Goal: Task Accomplishment & Management: Use online tool/utility

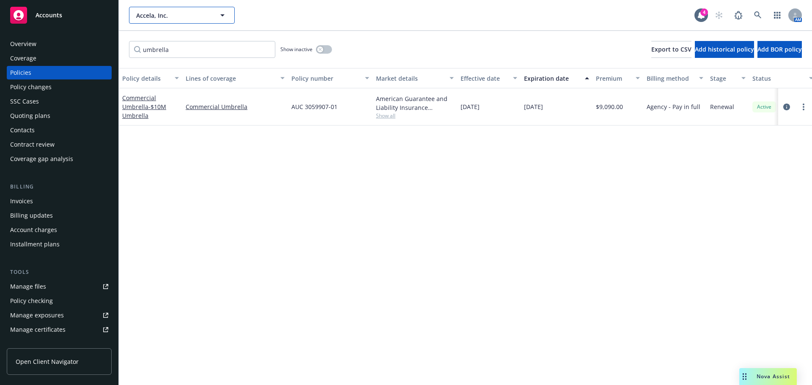
click at [184, 16] on span "Accela, Inc." at bounding box center [172, 15] width 73 height 9
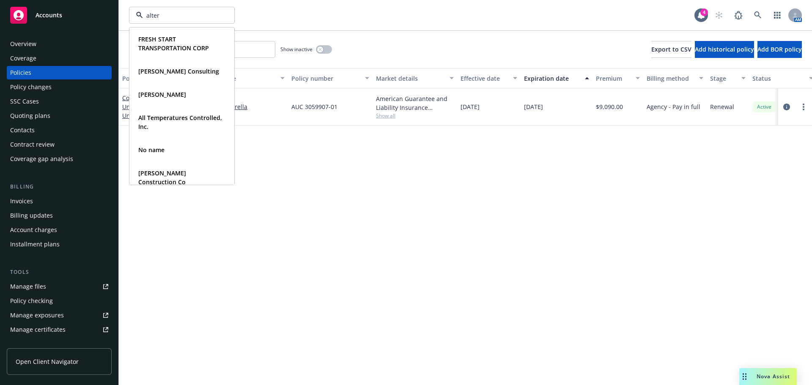
type input "altera"
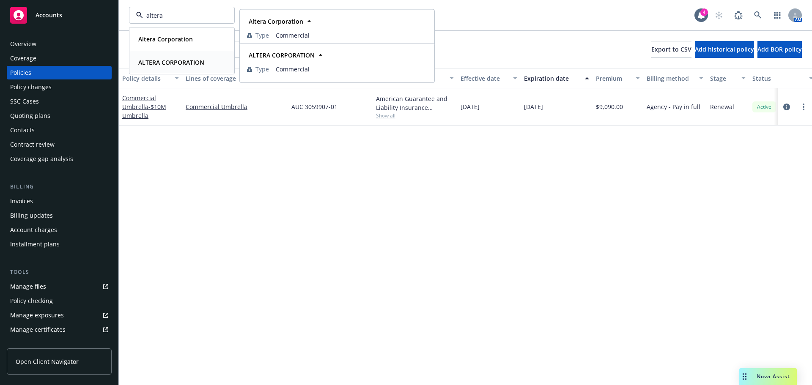
click at [172, 57] on div "ALTERA CORPORATION" at bounding box center [170, 62] width 71 height 12
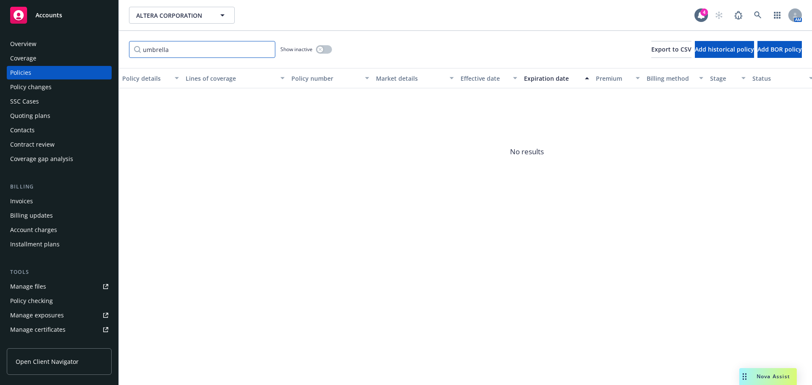
click at [264, 49] on input "umbrella" at bounding box center [202, 49] width 146 height 17
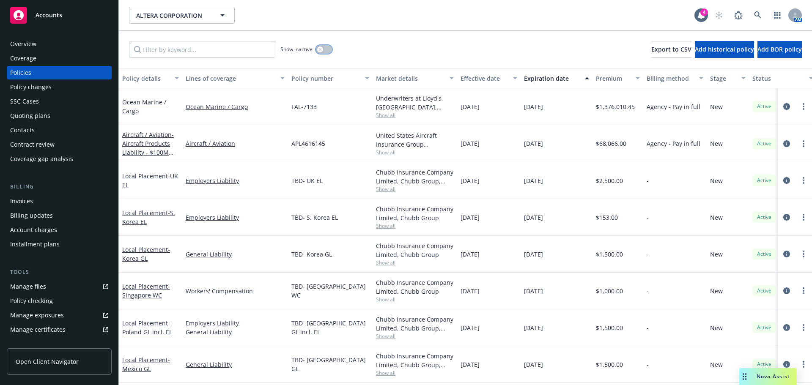
click at [321, 49] on div "button" at bounding box center [320, 50] width 6 height 6
click at [330, 51] on button "button" at bounding box center [324, 49] width 16 height 8
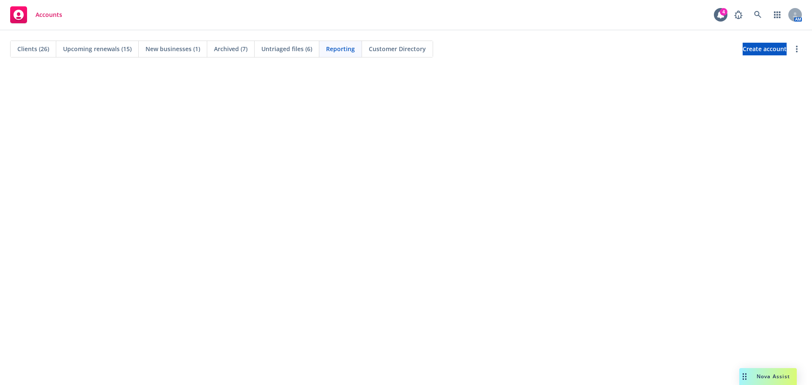
click at [44, 51] on span "Clients (26)" at bounding box center [33, 48] width 32 height 9
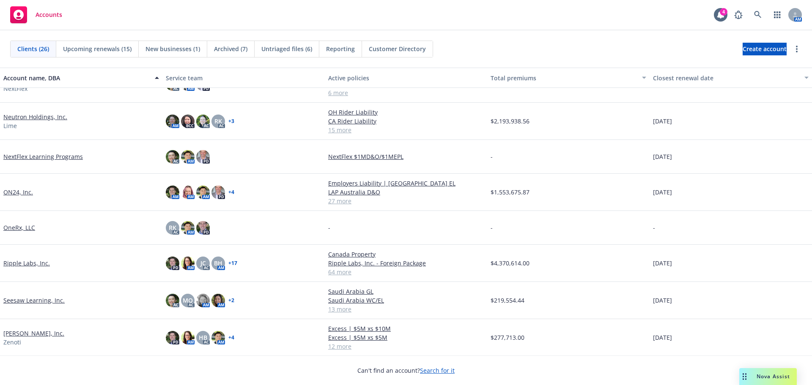
scroll to position [301, 0]
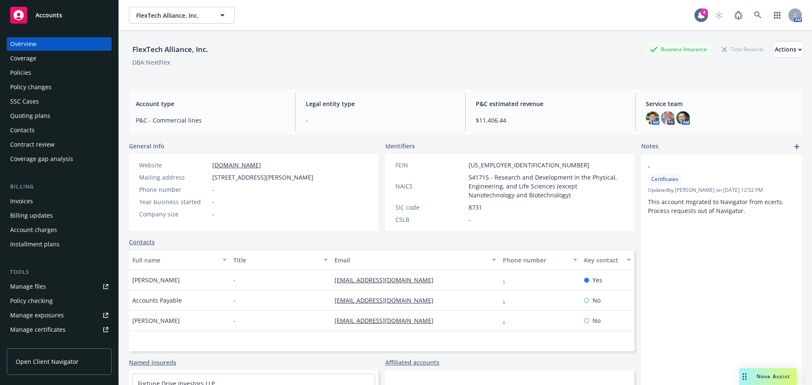
click at [44, 73] on div "Policies" at bounding box center [59, 73] width 98 height 14
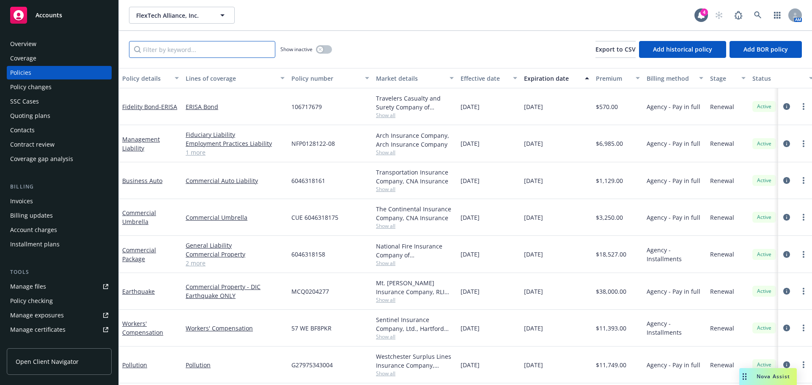
click at [202, 51] on input "Filter by keyword..." at bounding box center [202, 49] width 146 height 17
click at [783, 144] on icon "circleInformation" at bounding box center [786, 143] width 7 height 7
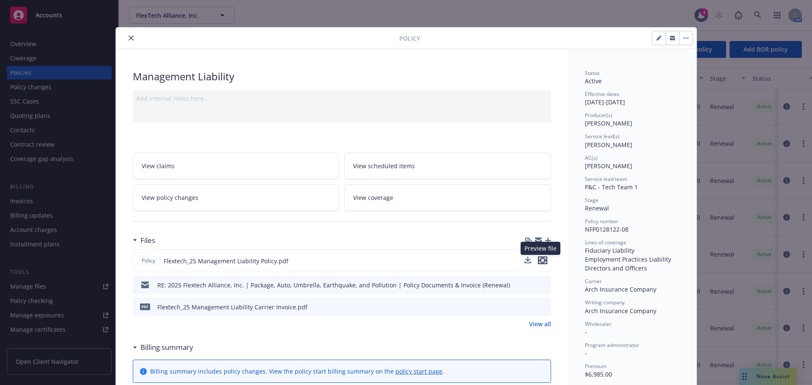
click at [540, 262] on icon "preview file" at bounding box center [543, 261] width 8 height 6
click at [540, 307] on icon "preview file" at bounding box center [543, 307] width 8 height 6
click at [129, 37] on icon "close" at bounding box center [131, 38] width 5 height 5
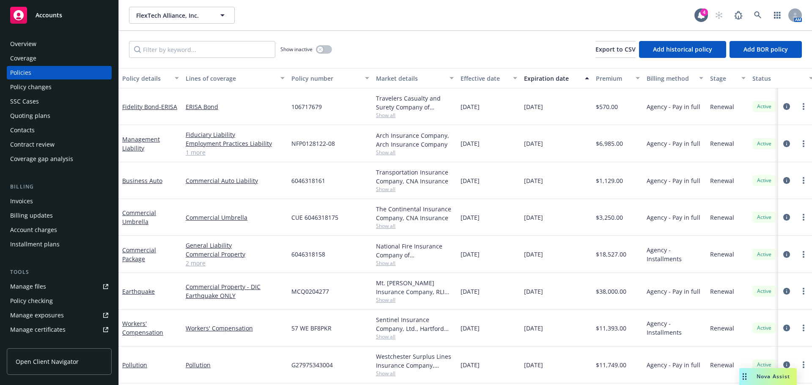
click at [44, 46] on div "Overview" at bounding box center [59, 44] width 98 height 14
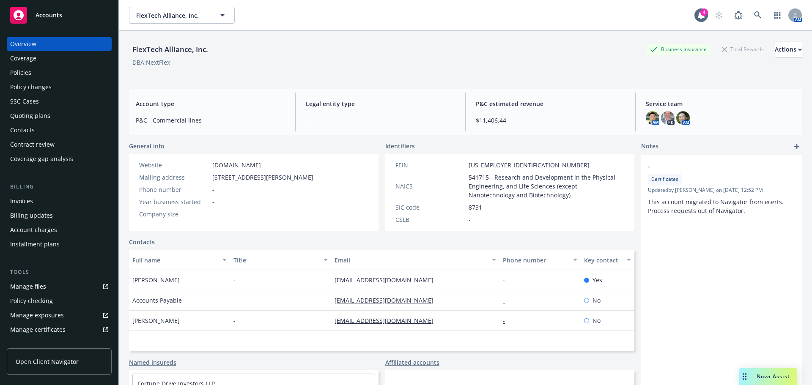
click at [38, 71] on div "Policies" at bounding box center [59, 73] width 98 height 14
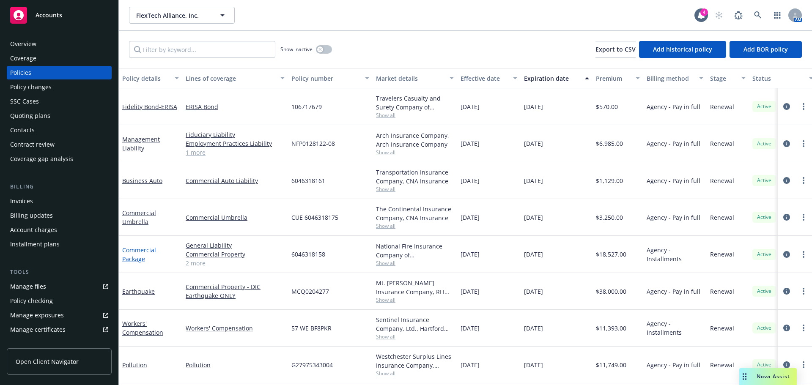
click at [138, 253] on link "Commercial Package" at bounding box center [139, 254] width 34 height 17
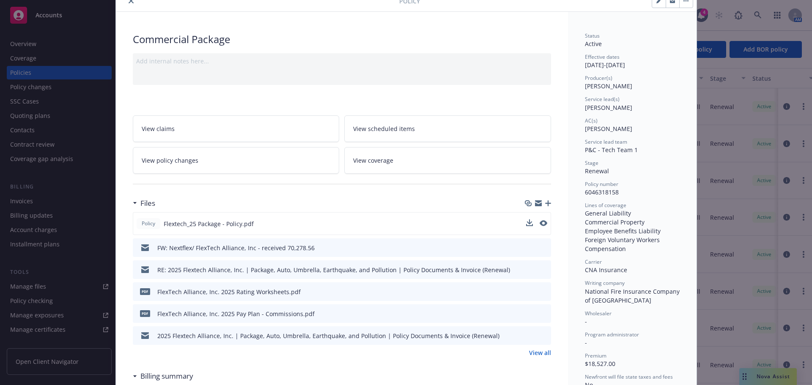
scroll to position [42, 0]
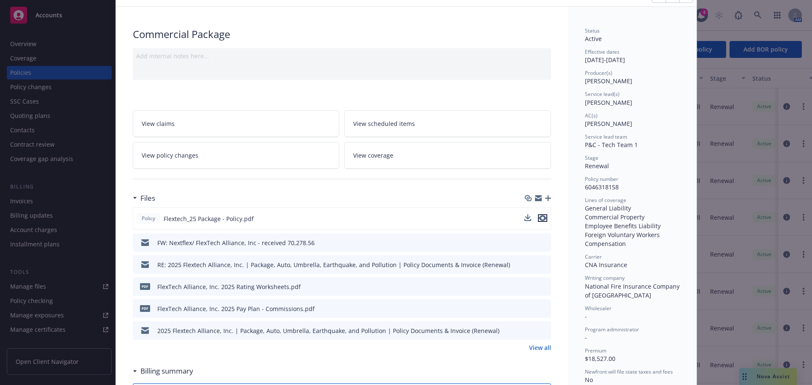
click at [539, 218] on icon "preview file" at bounding box center [543, 218] width 8 height 6
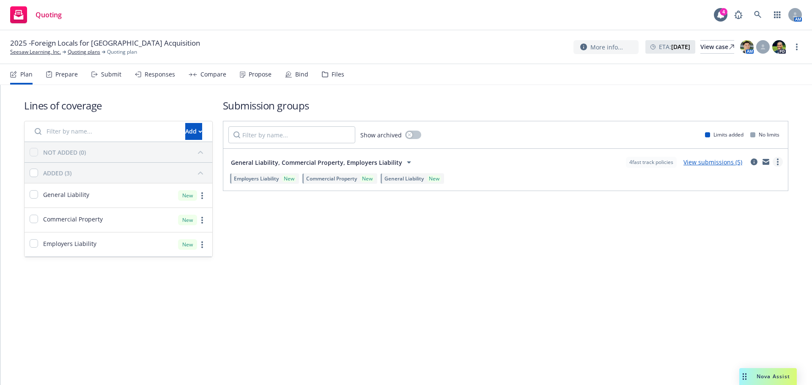
click at [776, 162] on link "more" at bounding box center [778, 162] width 10 height 10
click at [742, 266] on span "Create policy (fast track)" at bounding box center [737, 267] width 88 height 8
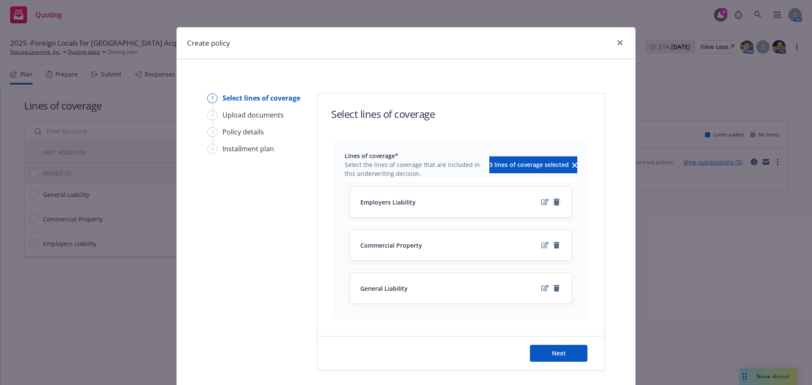
click at [554, 201] on icon "remove" at bounding box center [557, 202] width 6 height 7
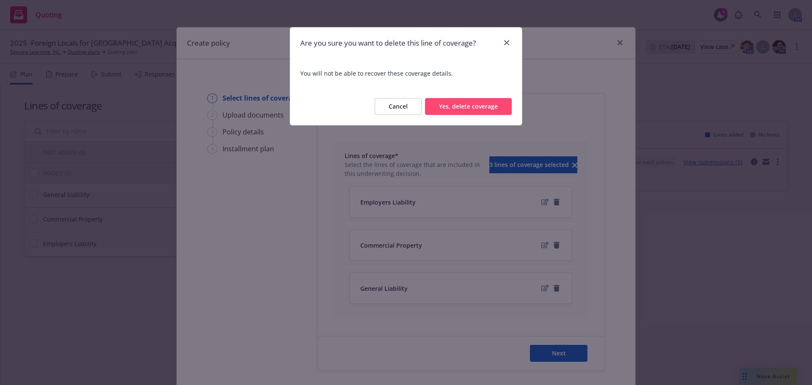
click at [480, 113] on button "Yes, delete coverage" at bounding box center [468, 106] width 87 height 17
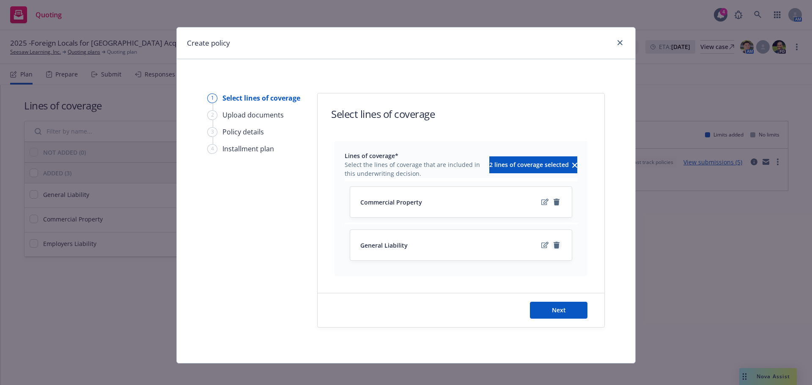
click at [557, 247] on link "remove" at bounding box center [556, 245] width 10 height 10
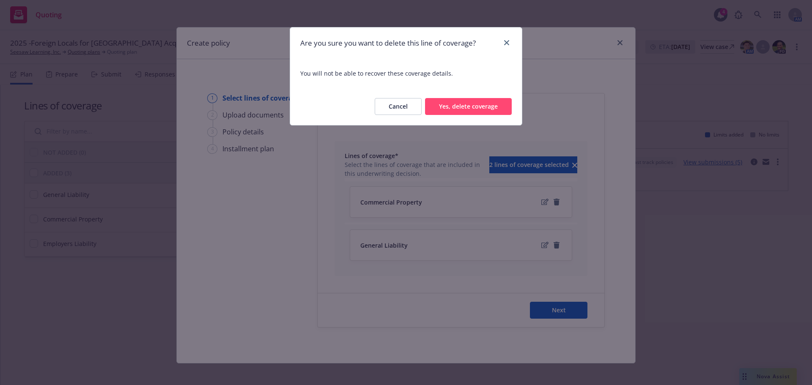
click at [477, 110] on button "Yes, delete coverage" at bounding box center [468, 106] width 87 height 17
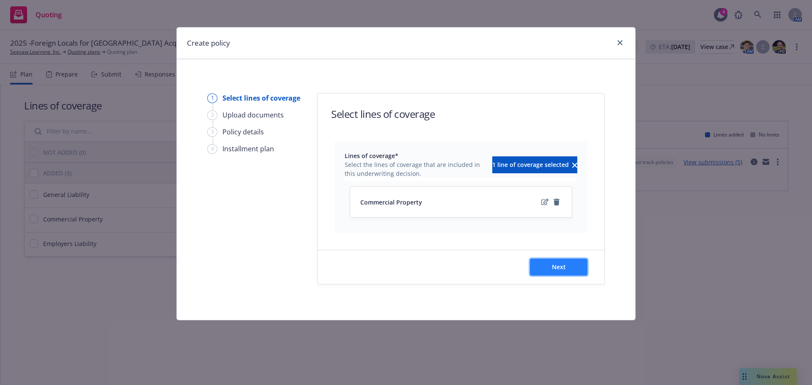
click at [557, 266] on span "Next" at bounding box center [559, 267] width 14 height 8
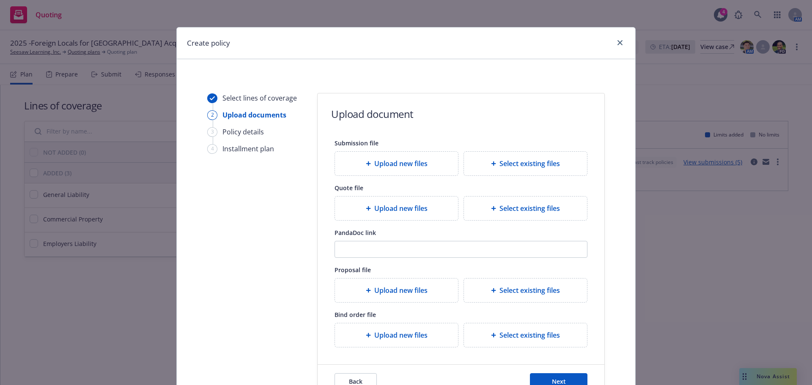
scroll to position [77, 0]
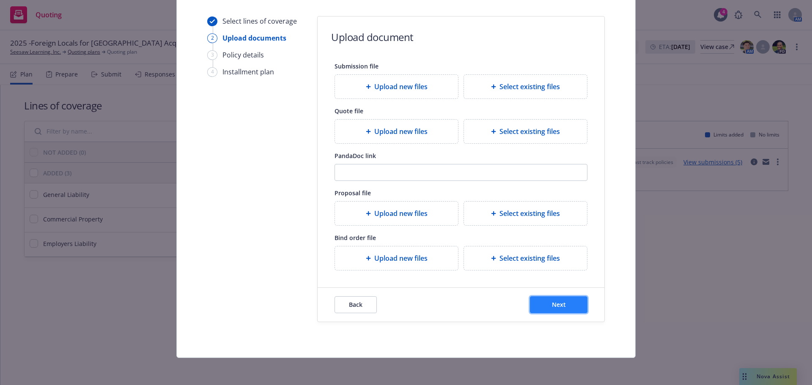
click at [553, 302] on span "Next" at bounding box center [559, 305] width 14 height 8
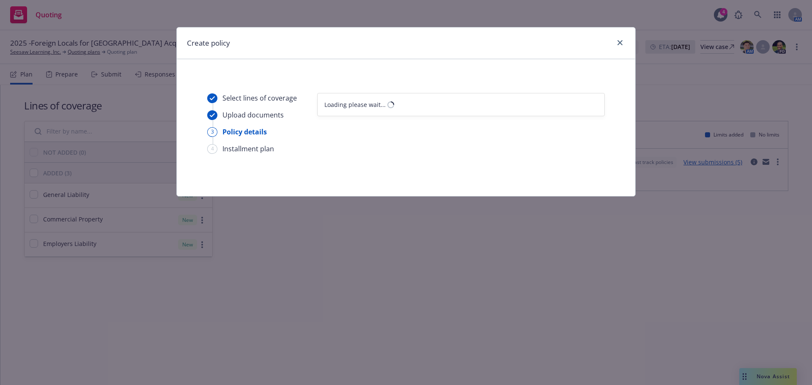
scroll to position [0, 0]
select select "12"
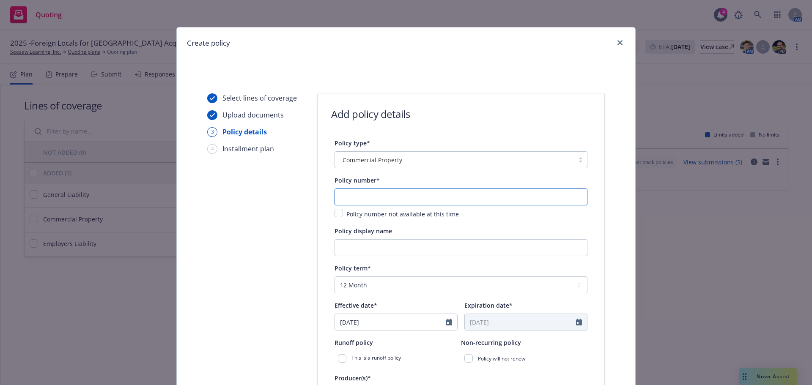
click at [381, 197] on input "text" at bounding box center [461, 197] width 253 height 17
click at [385, 164] on span "Commercial Property" at bounding box center [373, 160] width 60 height 9
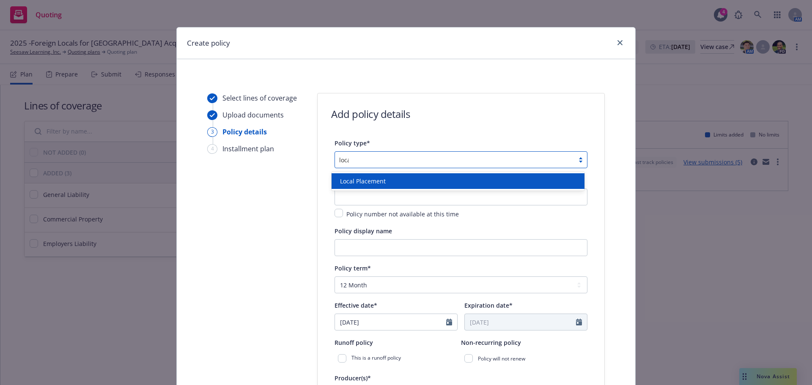
type input "local"
click at [381, 174] on div "Local Placement" at bounding box center [458, 181] width 253 height 16
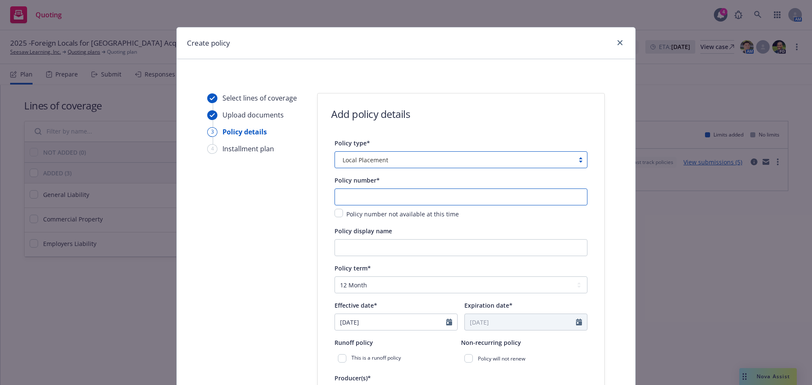
click at [370, 195] on input "text" at bounding box center [461, 197] width 253 height 17
click at [362, 249] on input "Policy display name" at bounding box center [461, 247] width 253 height 17
type input "J"
type input "Jordan Property"
click at [358, 201] on input "text" at bounding box center [461, 197] width 253 height 17
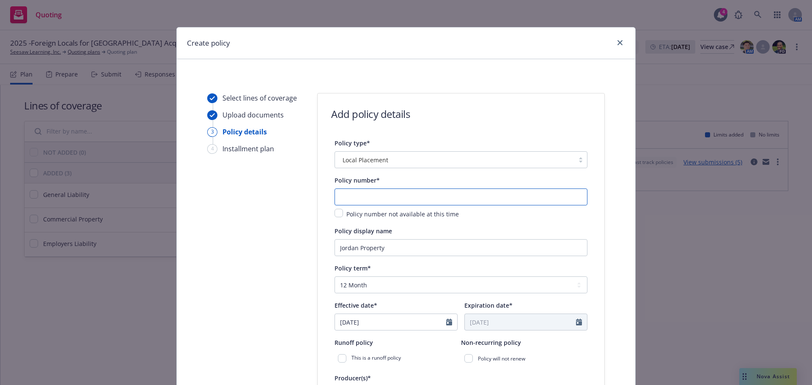
click at [348, 197] on input "text" at bounding box center [461, 197] width 253 height 17
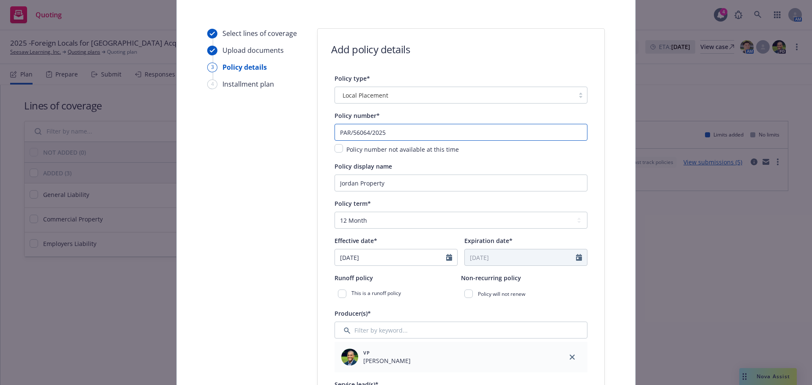
scroll to position [169, 0]
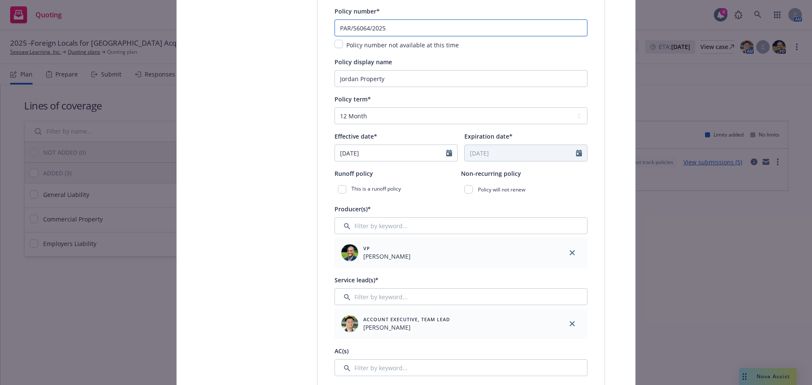
type input "PAR/56064/2025"
click at [446, 156] on icon "Calendar" at bounding box center [449, 153] width 6 height 7
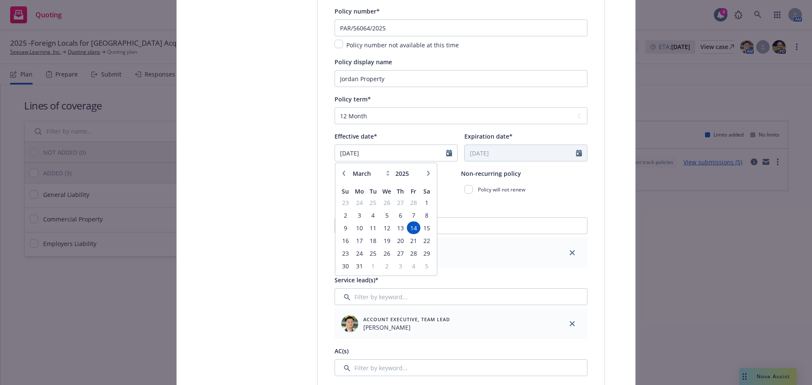
click at [423, 175] on button "button" at bounding box center [428, 173] width 10 height 10
select select "5"
click at [398, 253] on span "29" at bounding box center [400, 253] width 11 height 11
type input "05/29/2025"
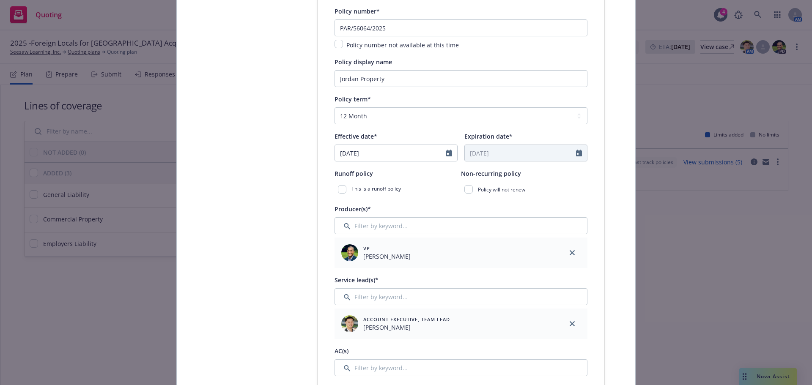
type input "05/29/2026"
click at [383, 121] on select "Select policy term 12 Month 6 Month 4 Month 3 Month 2 Month 1 Month 36 Month (3…" at bounding box center [461, 115] width 253 height 17
select select "other"
click at [335, 107] on select "Select policy term 12 Month 6 Month 4 Month 3 Month 2 Month 1 Month 36 Month (3…" at bounding box center [461, 115] width 253 height 17
click at [497, 155] on input "Expiration date*" at bounding box center [520, 153] width 111 height 16
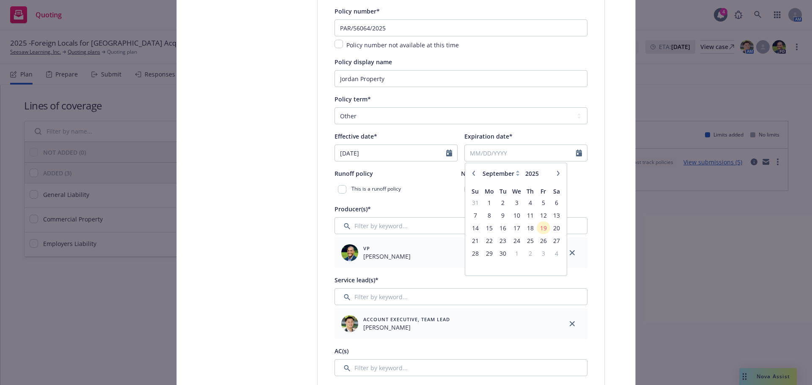
click at [556, 175] on icon "button" at bounding box center [558, 173] width 5 height 5
select select "1"
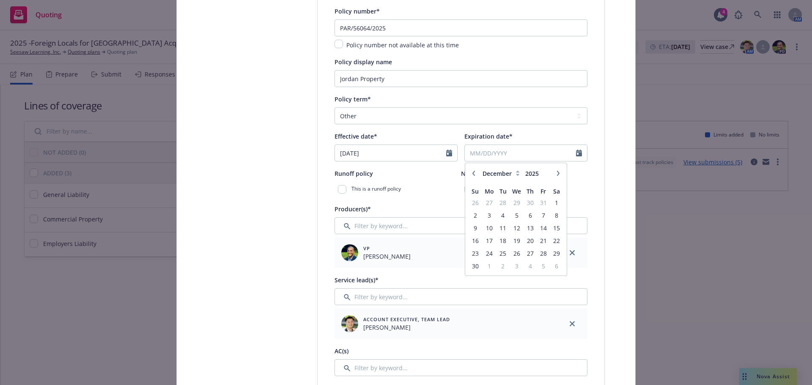
type input "2026"
click at [556, 175] on icon "button" at bounding box center [558, 173] width 5 height 5
select select "2"
click at [537, 228] on span "20" at bounding box center [542, 228] width 11 height 11
type input "02/20/2026"
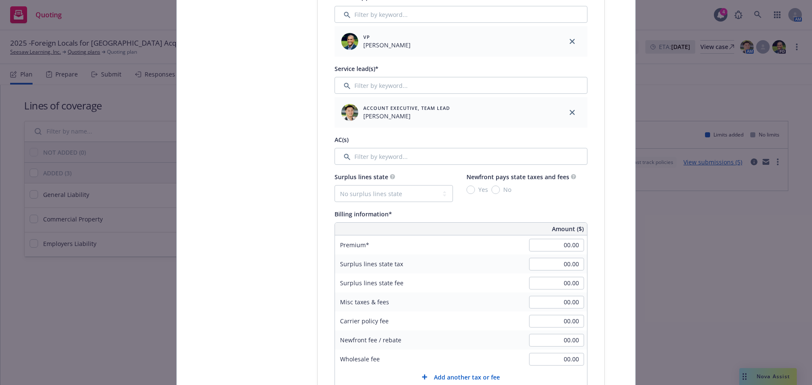
scroll to position [465, 0]
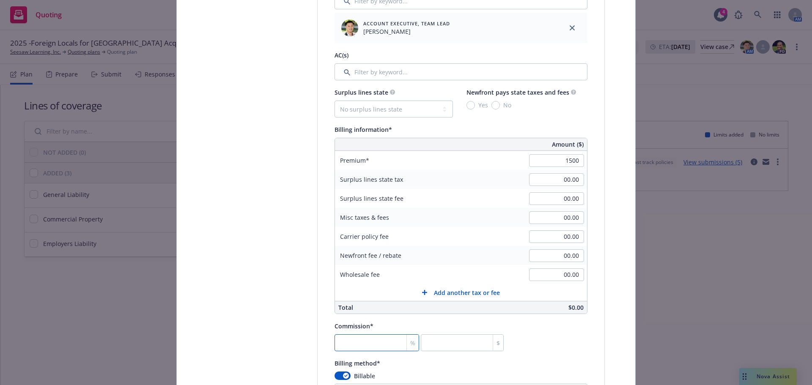
type input "1,500.00"
click at [365, 344] on input "number" at bounding box center [377, 343] width 85 height 17
type input "0"
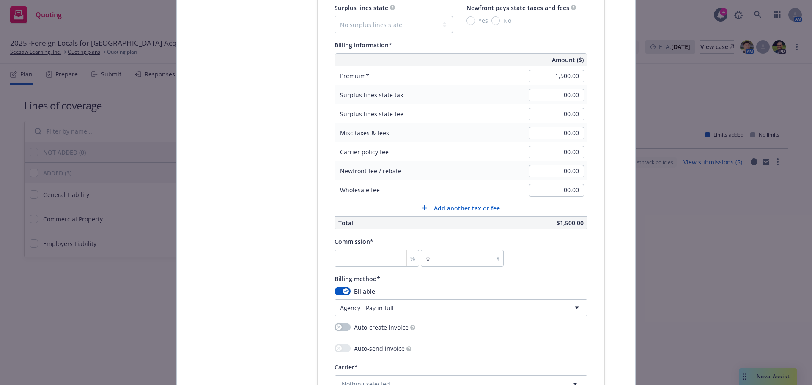
click at [367, 310] on html "Quoting 4 AM 2025 -Foreign Locals for Middle East Acquisition Seesaw Learning, …" at bounding box center [406, 192] width 812 height 385
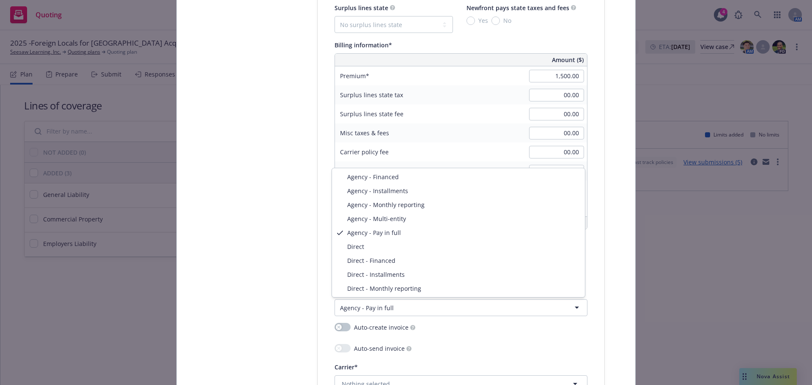
select select "DIRECT"
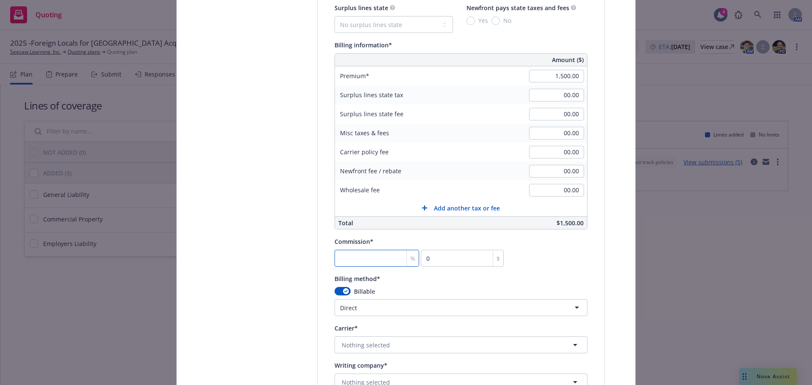
click at [365, 259] on input "number" at bounding box center [377, 258] width 85 height 17
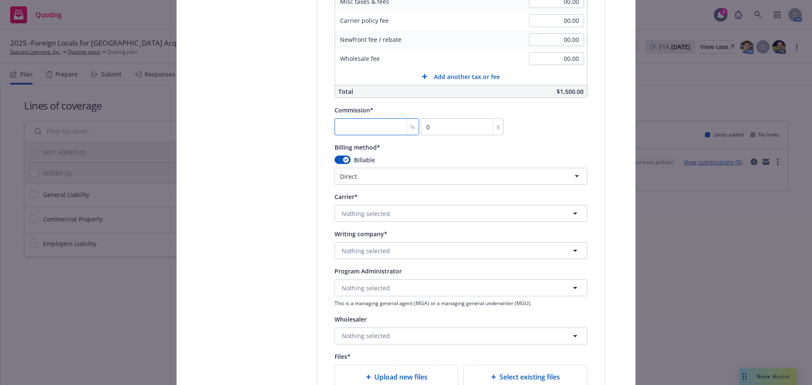
scroll to position [719, 0]
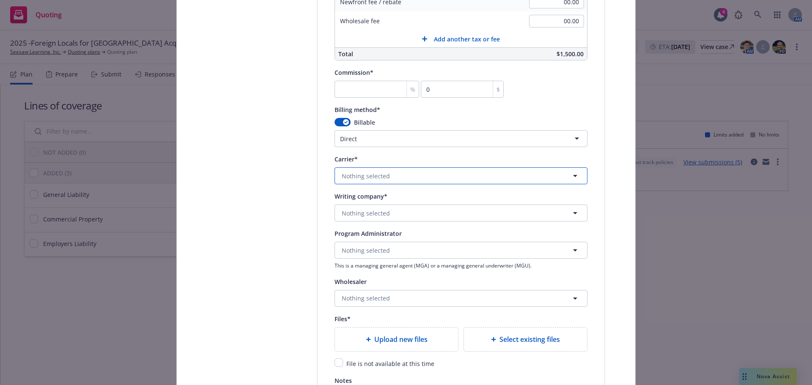
click at [355, 176] on span "Nothing selected" at bounding box center [366, 176] width 48 height 9
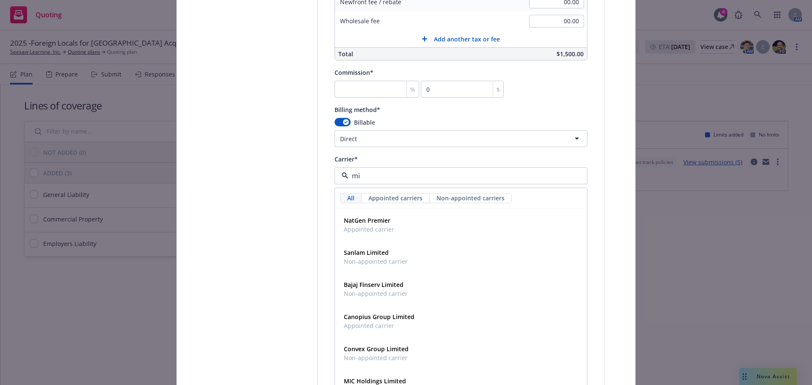
type input "m"
type input "cna"
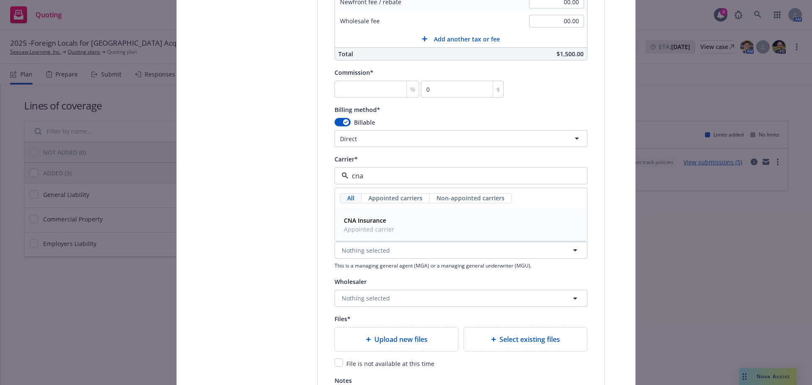
click at [356, 227] on span "Appointed carrier" at bounding box center [369, 229] width 50 height 9
click at [366, 214] on span "Nothing selected" at bounding box center [366, 213] width 48 height 9
type input "m"
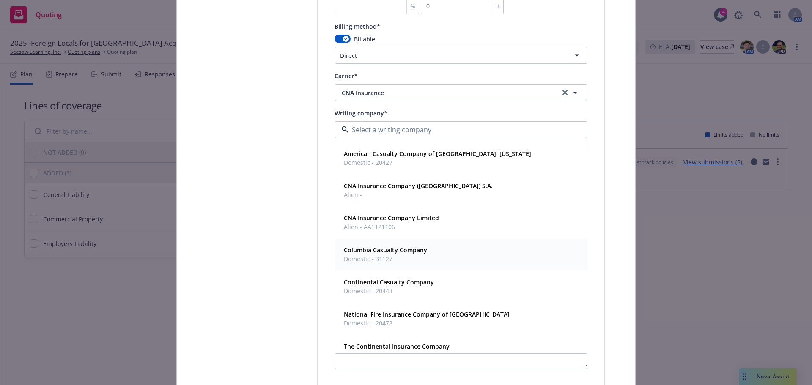
scroll to position [803, 0]
click at [438, 226] on div "CNA Insurance Company Limited Alien - AA1121106" at bounding box center [460, 221] width 241 height 21
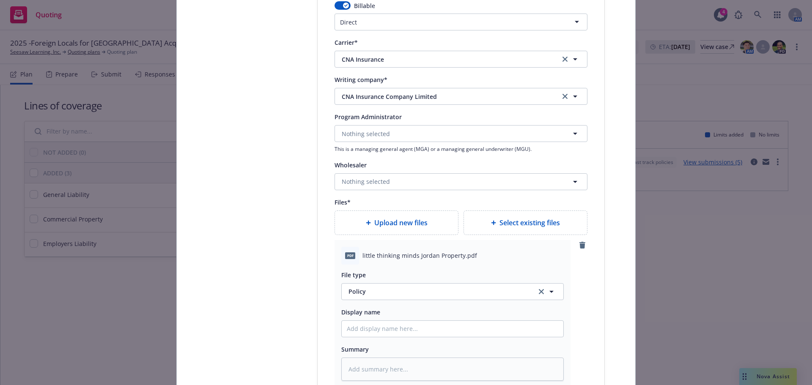
scroll to position [888, 0]
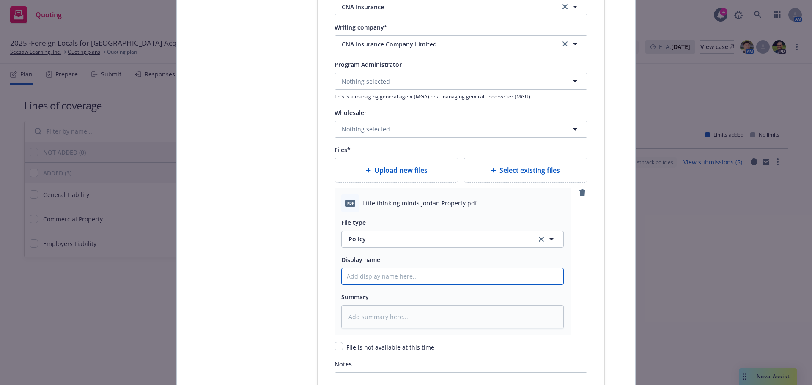
click at [380, 277] on input "Policy display name" at bounding box center [453, 277] width 222 height 16
type textarea "x"
type input "Se"
type textarea "x"
type input "See"
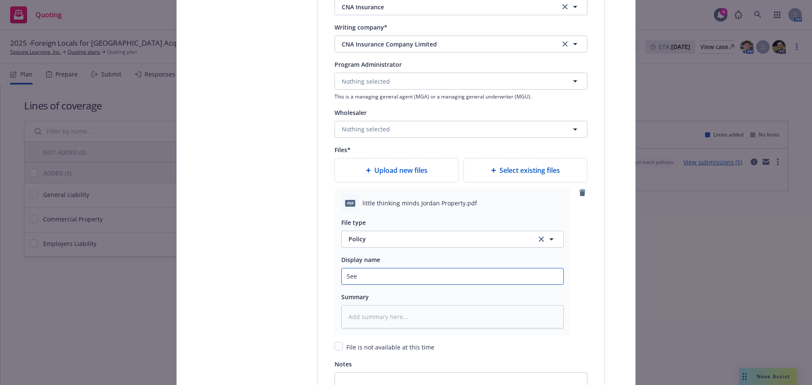
type textarea "x"
type input "Sees"
type textarea "x"
type input "Seesaw"
type textarea "x"
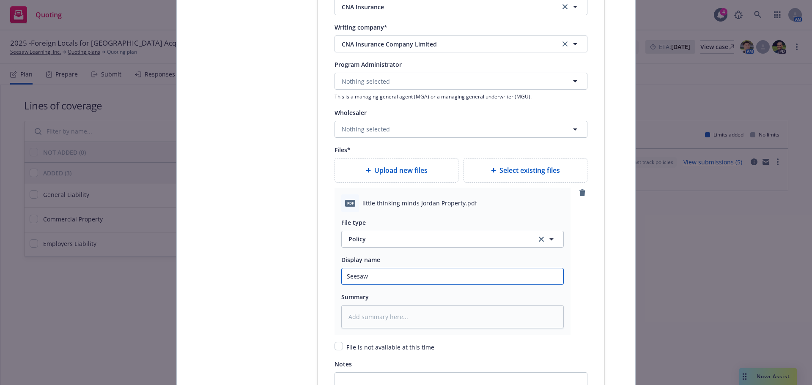
type input "Seesaw_"
type textarea "x"
type input "Seesaw_2"
type textarea "x"
type input "Seesaw_25"
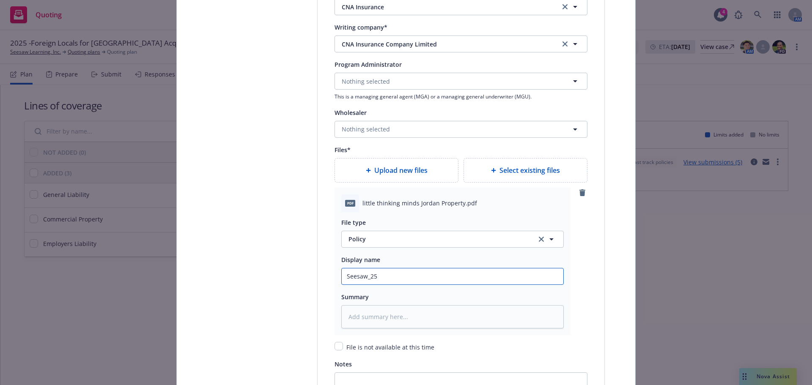
type textarea "x"
type input "Seesaw_25"
type textarea "x"
type input "Seesaw_25 J"
type textarea "x"
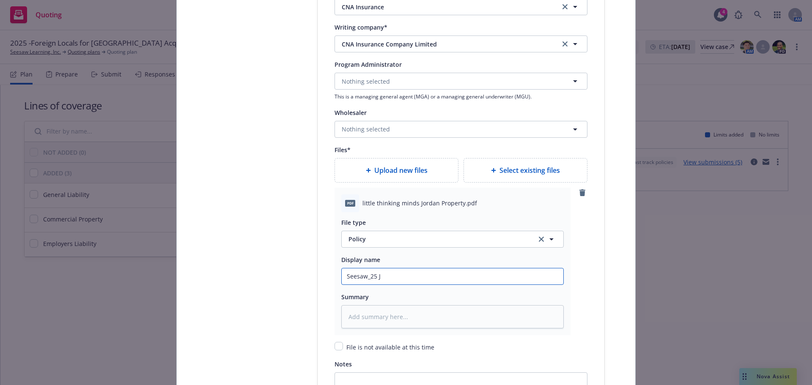
type input "Seesaw_25 Jo"
type textarea "x"
type input "Seesaw_25 Jor"
type textarea "x"
type input "Seesaw_25 Jord"
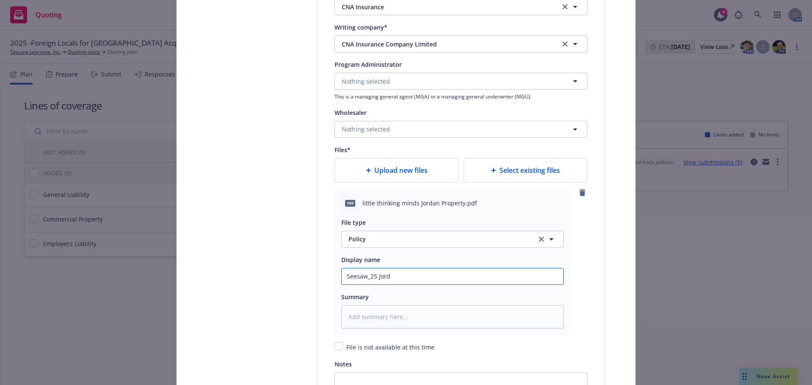
type textarea "x"
type input "Seesaw_25 Jordan"
type textarea "x"
type input "Seesaw_25 Jordan P"
type textarea "x"
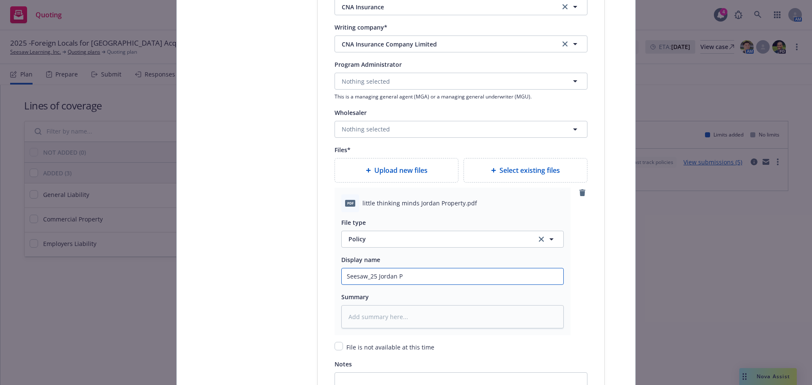
type input "Seesaw_25 Jordan Pr"
type textarea "x"
type input "Seesaw_25 Jordan Pro"
type textarea "x"
type input "Seesaw_25 Jordan Prop"
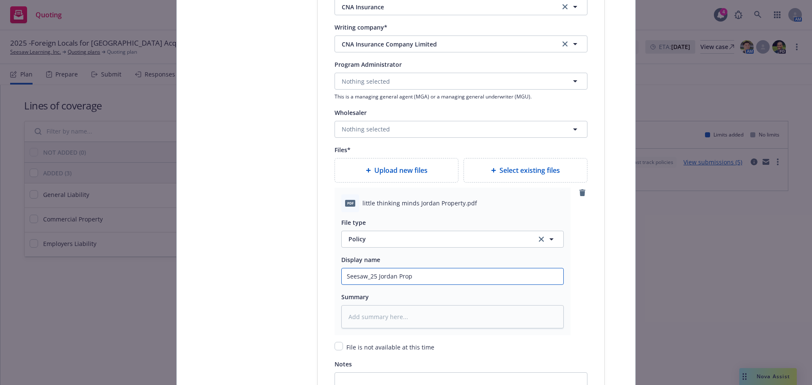
type textarea "x"
type input "Seesaw_25 Jordan Prop"
type textarea "x"
type input "Seesaw_25 Jordan Prop P"
type textarea "x"
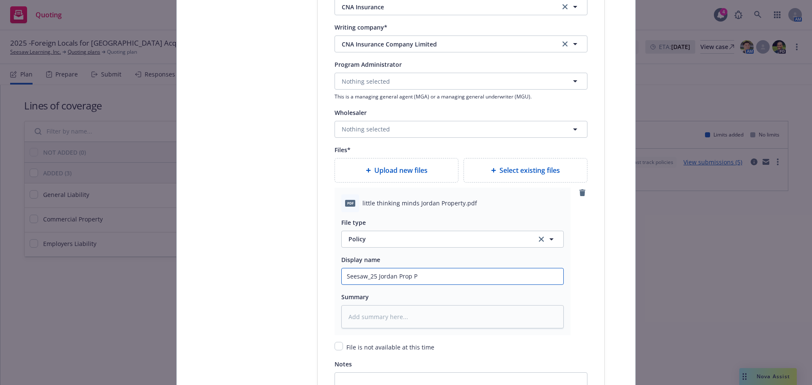
type input "Seesaw_25 Jordan Prop Po"
type textarea "x"
type input "Seesaw_25 Jordan Prop Pol"
type textarea "x"
type input "Seesaw_25 Jordan Prop Polic"
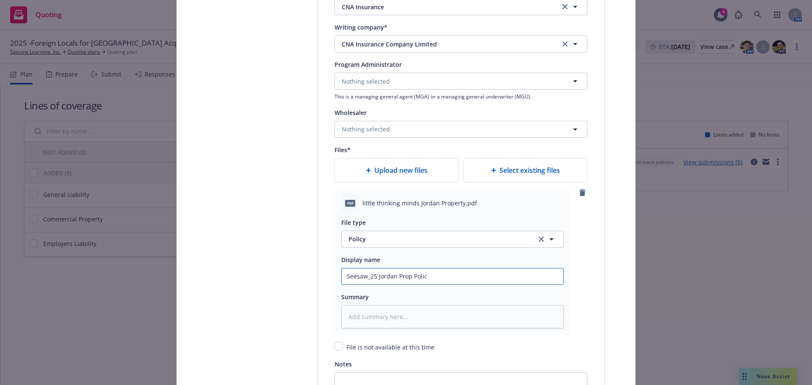
type textarea "x"
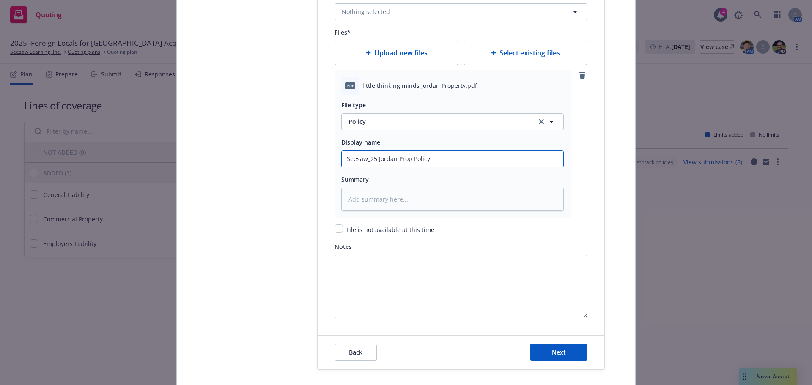
scroll to position [1015, 0]
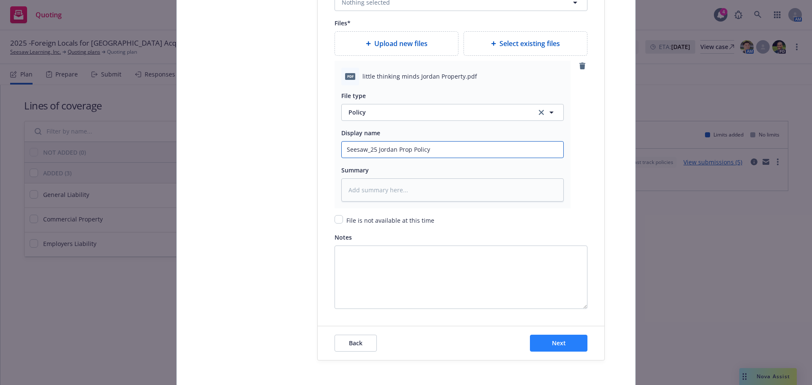
type input "Seesaw_25 Jordan Prop Policy"
click at [563, 339] on button "Next" at bounding box center [559, 343] width 58 height 17
type textarea "x"
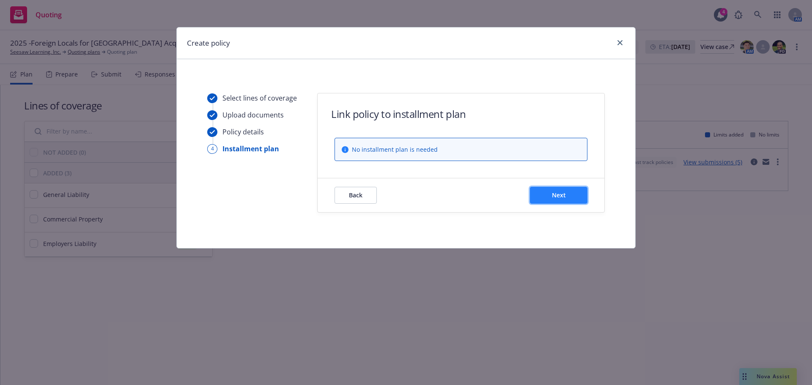
click at [570, 197] on button "Next" at bounding box center [559, 195] width 58 height 17
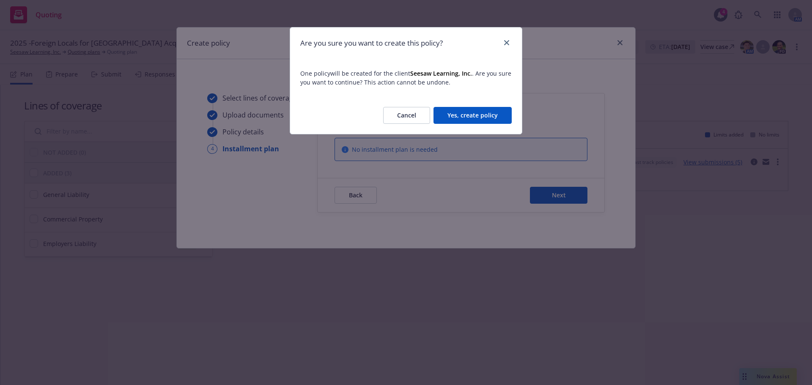
click at [486, 122] on button "Yes, create policy" at bounding box center [472, 115] width 78 height 17
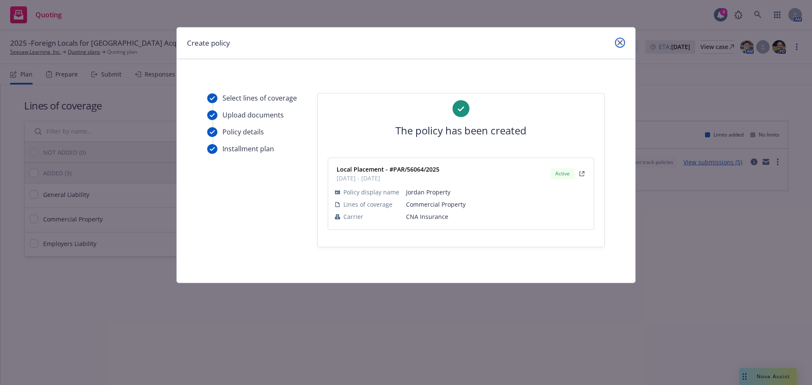
click at [622, 43] on icon "close" at bounding box center [619, 42] width 5 height 5
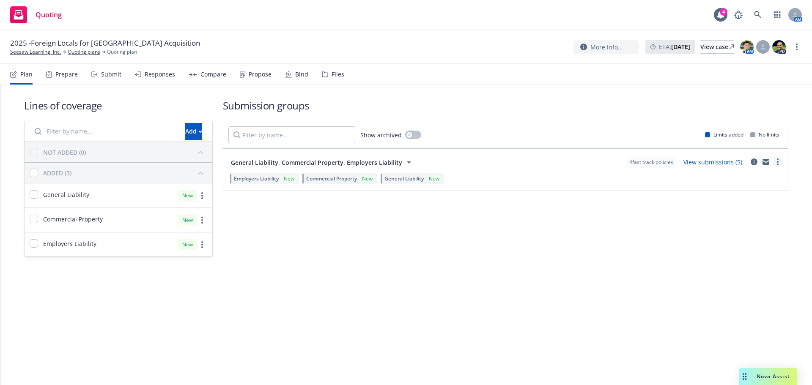
click at [780, 160] on link "more" at bounding box center [778, 162] width 10 height 10
click at [730, 269] on span "Create policy (fast track)" at bounding box center [737, 267] width 88 height 8
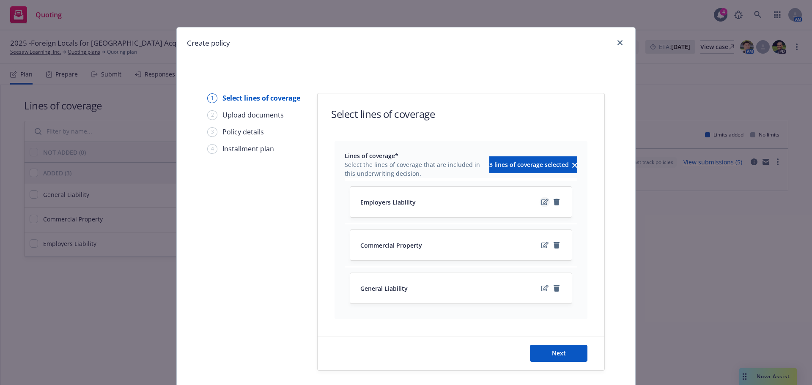
click at [542, 203] on icon "edit" at bounding box center [544, 202] width 7 height 6
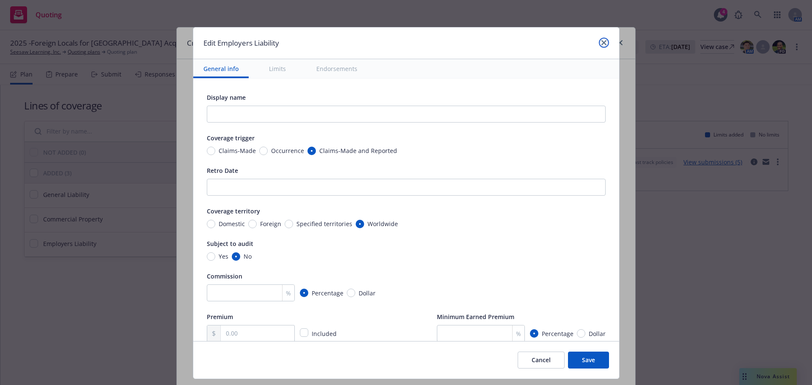
click at [604, 44] on icon "close" at bounding box center [603, 42] width 5 height 5
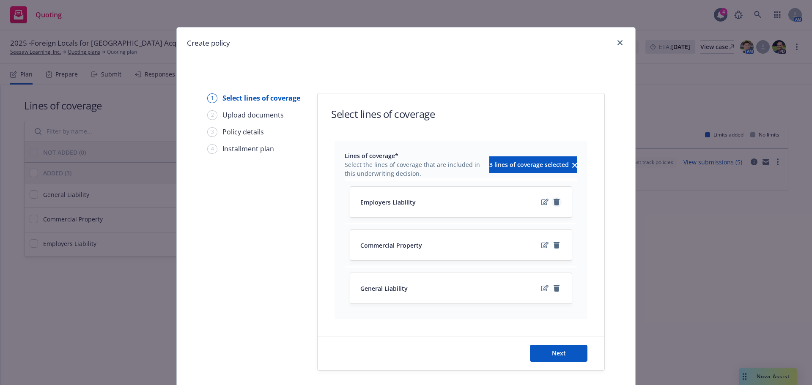
click at [554, 201] on icon "remove" at bounding box center [557, 202] width 6 height 7
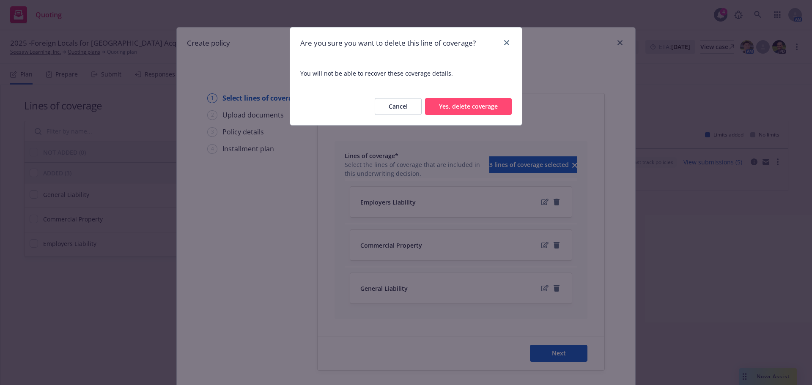
click at [490, 107] on button "Yes, delete coverage" at bounding box center [468, 106] width 87 height 17
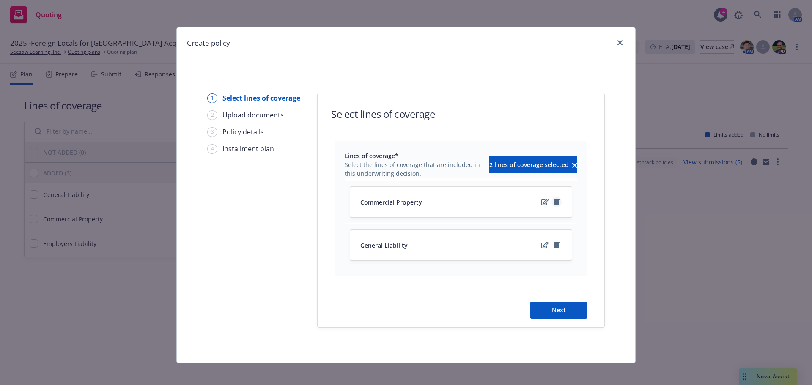
click at [554, 204] on icon "remove" at bounding box center [557, 202] width 6 height 7
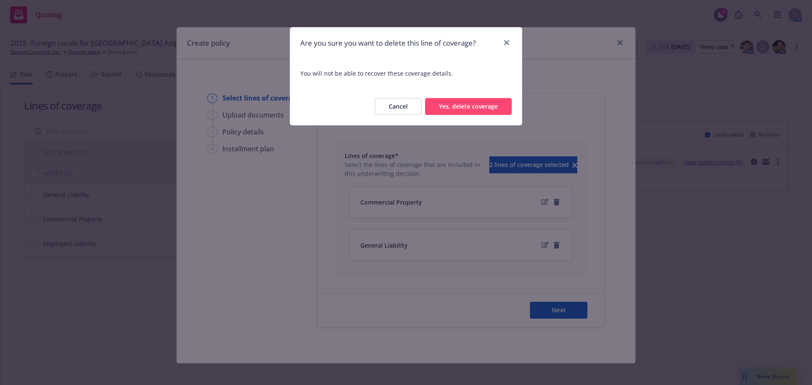
click at [499, 114] on button "Yes, delete coverage" at bounding box center [468, 106] width 87 height 17
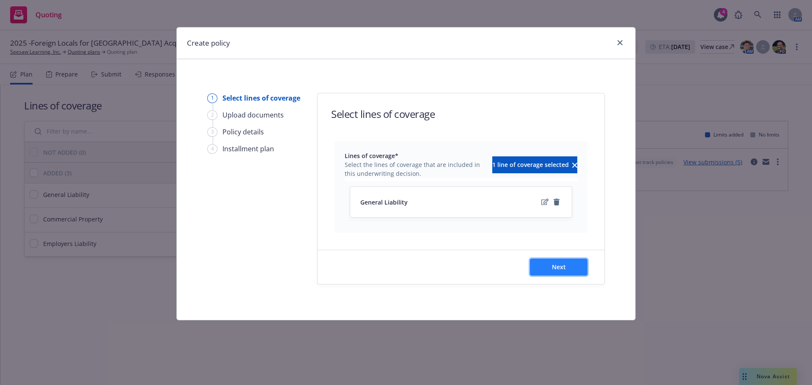
click at [558, 271] on span "Next" at bounding box center [559, 267] width 14 height 8
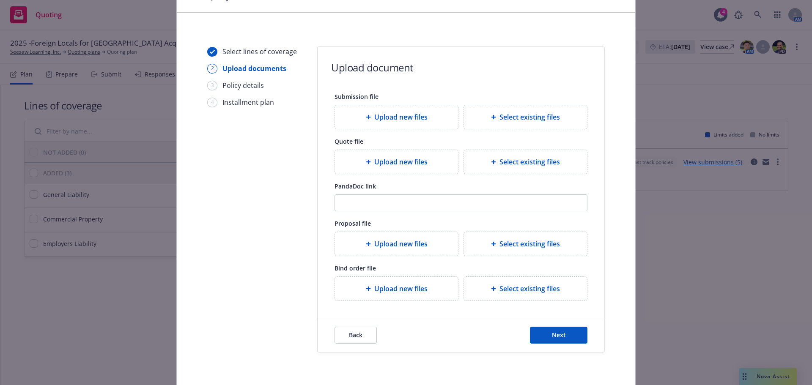
scroll to position [77, 0]
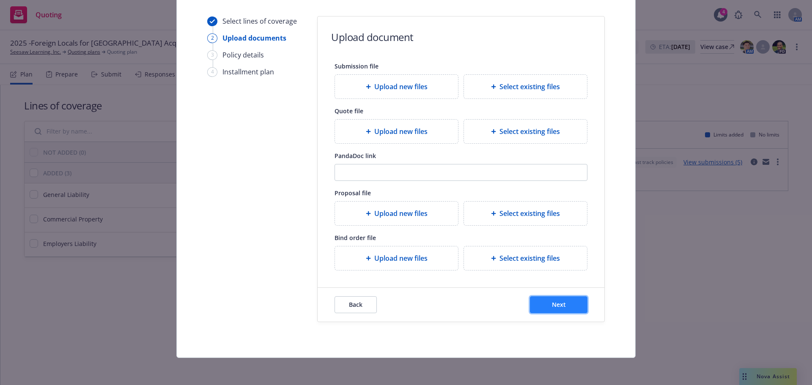
click at [536, 304] on button "Next" at bounding box center [559, 304] width 58 height 17
select select "12"
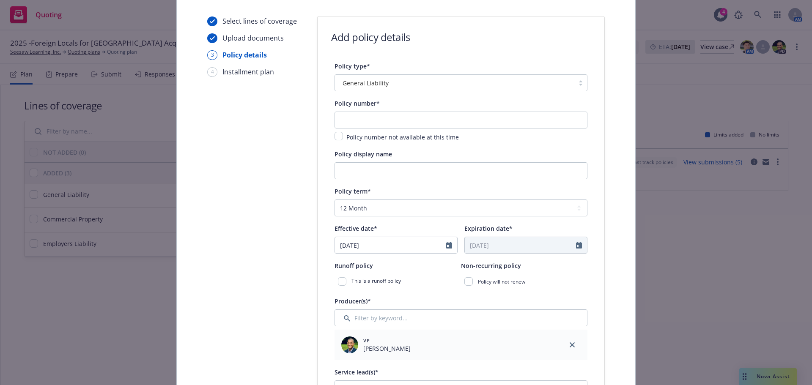
click at [373, 79] on span "General Liability" at bounding box center [366, 83] width 46 height 9
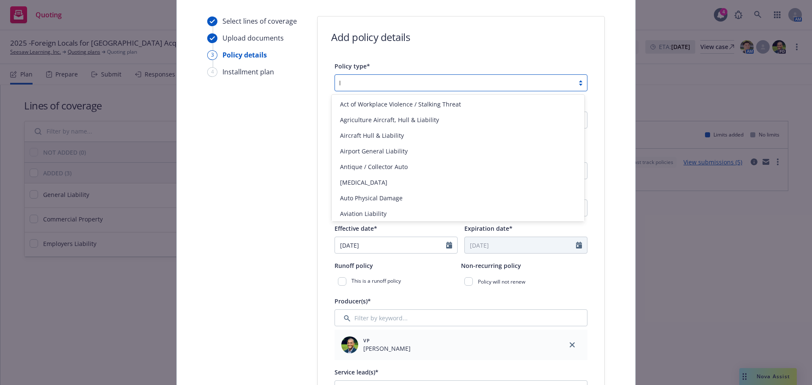
scroll to position [0, 0]
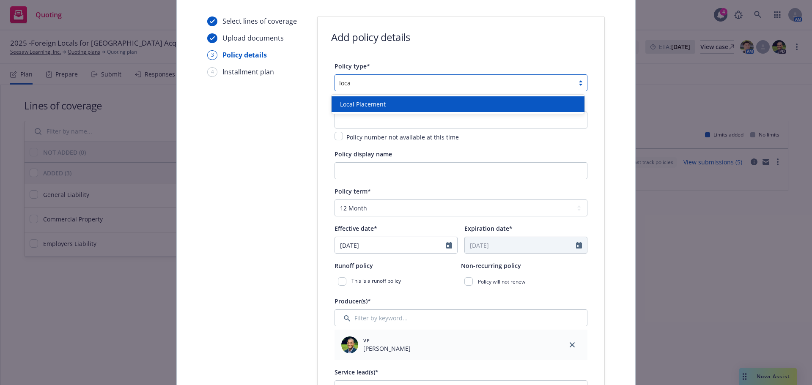
type input "local"
click at [374, 103] on span "Local Placement" at bounding box center [363, 104] width 46 height 9
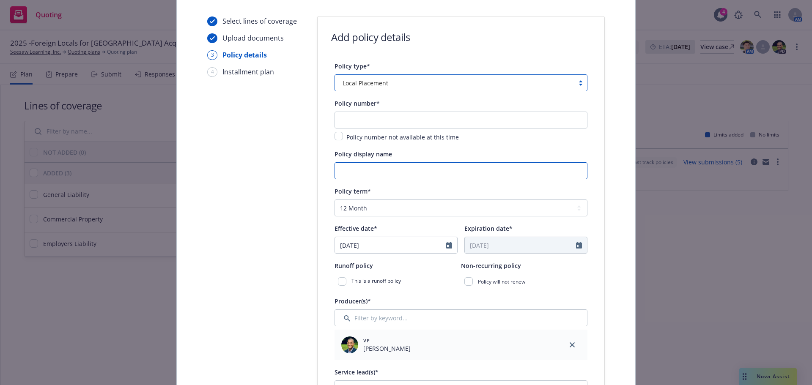
click at [360, 172] on input "Policy display name" at bounding box center [461, 170] width 253 height 17
type input "K"
type input "Jordan GL"
click at [365, 117] on input "text" at bounding box center [461, 120] width 253 height 17
drag, startPoint x: 346, startPoint y: 120, endPoint x: 344, endPoint y: 134, distance: 14.5
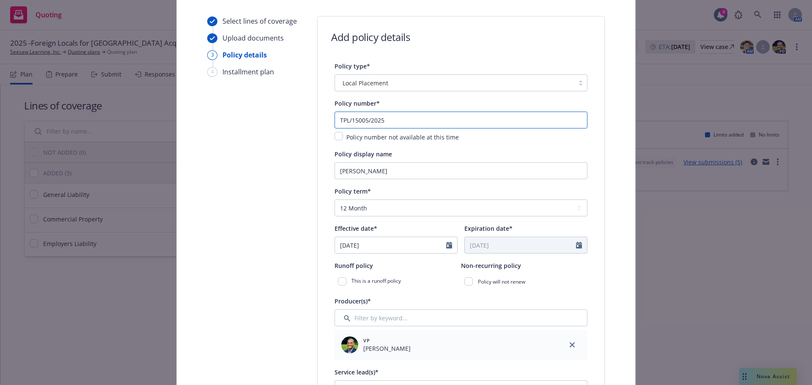
click at [346, 120] on input "TPL/15005/2025" at bounding box center [461, 120] width 253 height 17
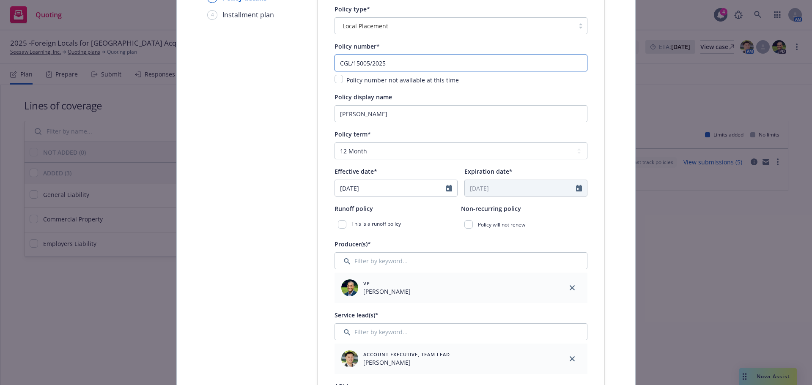
scroll to position [162, 0]
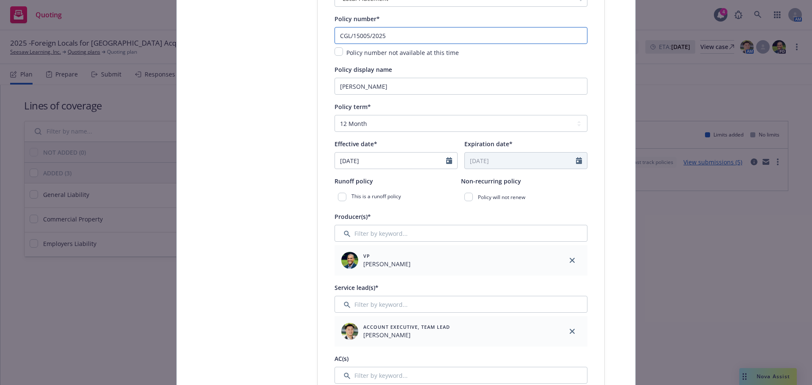
type input "CGL/15005/2025"
drag, startPoint x: 368, startPoint y: 125, endPoint x: 365, endPoint y: 131, distance: 6.2
click at [367, 125] on select "Select policy term 12 Month 6 Month 4 Month 3 Month 2 Month 1 Month 36 Month (3…" at bounding box center [461, 123] width 253 height 17
select select "other"
click at [335, 115] on select "Select policy term 12 Month 6 Month 4 Month 3 Month 2 Month 1 Month 36 Month (3…" at bounding box center [461, 123] width 253 height 17
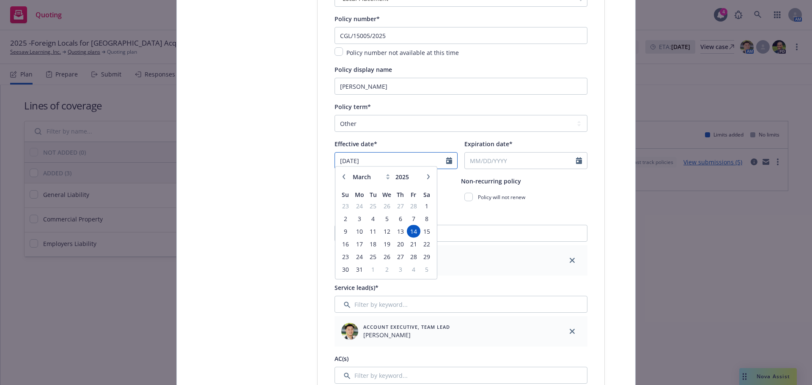
click at [375, 163] on input "03/14/2025" at bounding box center [390, 161] width 111 height 16
click at [424, 184] on button "button" at bounding box center [428, 181] width 10 height 10
select select "5"
click at [398, 260] on span "29" at bounding box center [400, 261] width 11 height 11
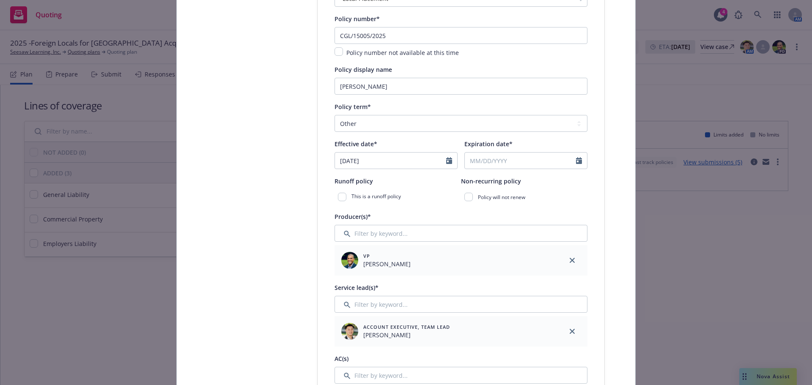
type input "05/29/2025"
click at [510, 162] on input "Expiration date*" at bounding box center [520, 161] width 111 height 16
click at [550, 181] on div "January February March April May June July August September October November De…" at bounding box center [516, 181] width 95 height 14
click at [553, 181] on button "button" at bounding box center [558, 181] width 10 height 10
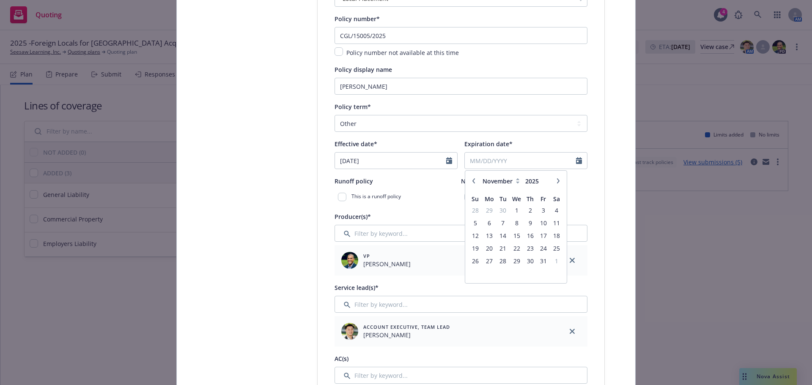
click at [553, 181] on button "button" at bounding box center [558, 181] width 10 height 10
select select "1"
type input "2026"
click at [553, 181] on button "button" at bounding box center [558, 181] width 10 height 10
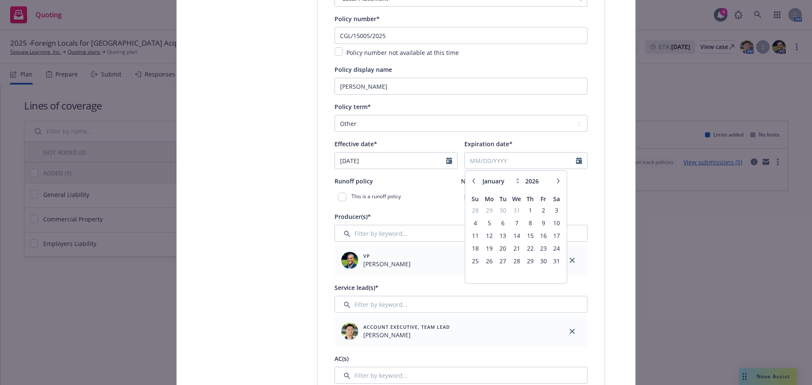
select select "2"
click at [537, 235] on span "20" at bounding box center [542, 235] width 11 height 11
type input "02/20/2026"
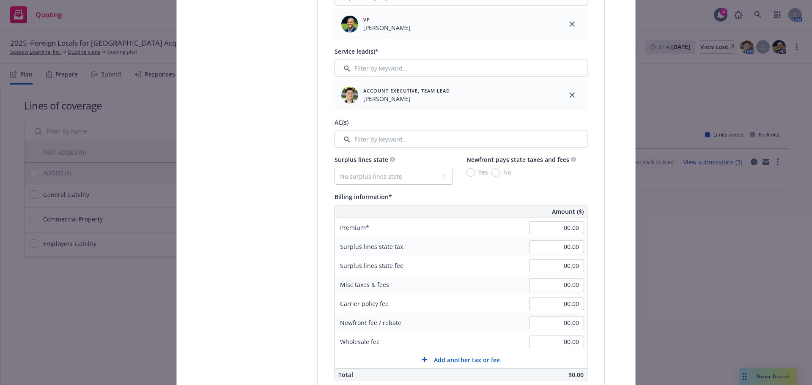
scroll to position [415, 0]
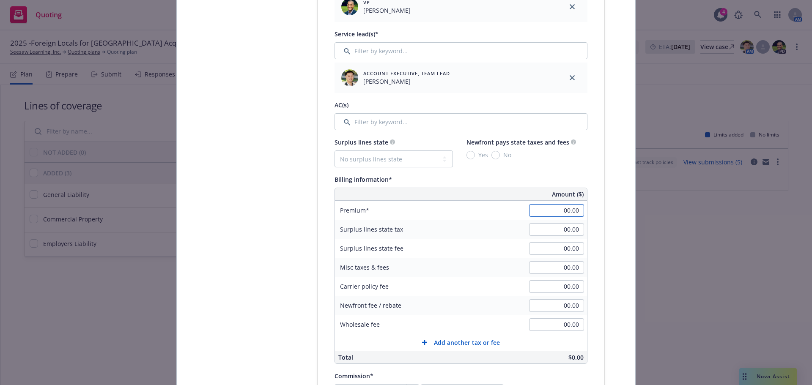
click at [554, 213] on input "00.00" at bounding box center [556, 210] width 55 height 13
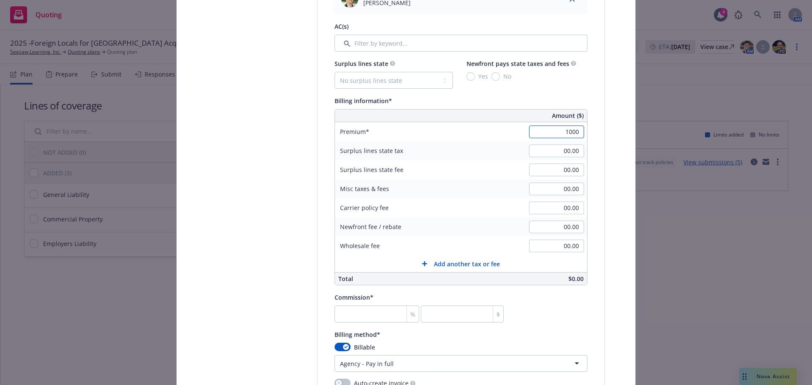
scroll to position [627, 0]
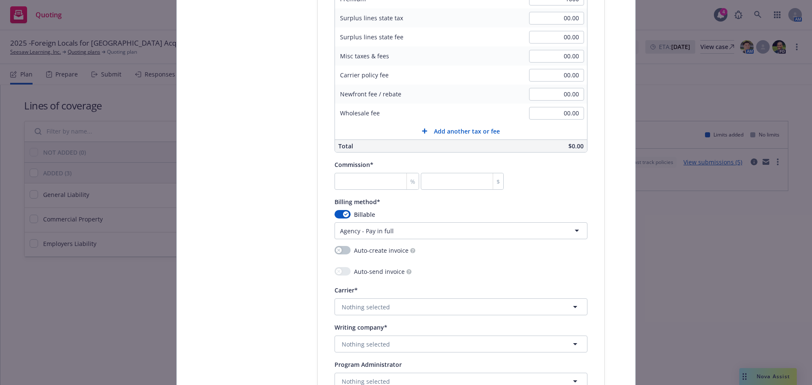
click at [349, 232] on html "Quoting 4 AM 2025 -Foreign Locals for Middle East Acquisition Seesaw Learning, …" at bounding box center [406, 192] width 812 height 385
type input "1,000.00"
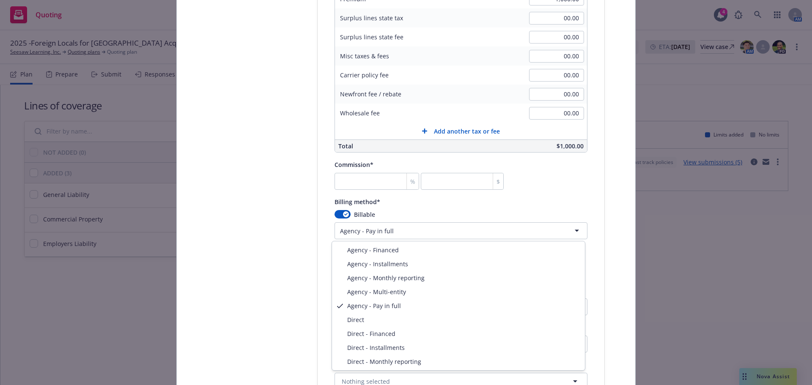
select select "DIRECT"
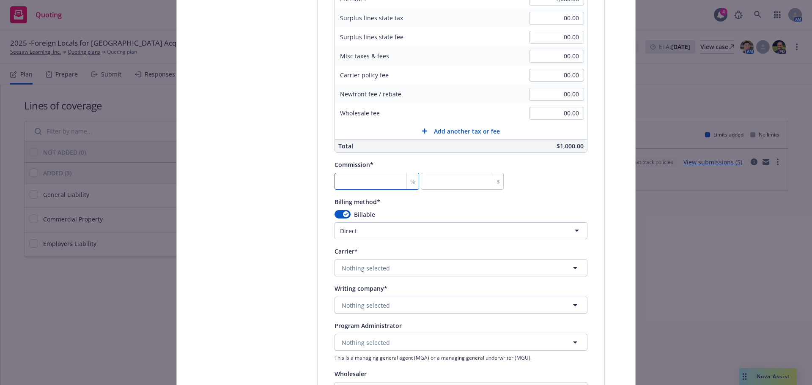
click at [374, 184] on input "number" at bounding box center [377, 181] width 85 height 17
type input "0"
click at [374, 272] on button "Nothing selected" at bounding box center [461, 268] width 253 height 17
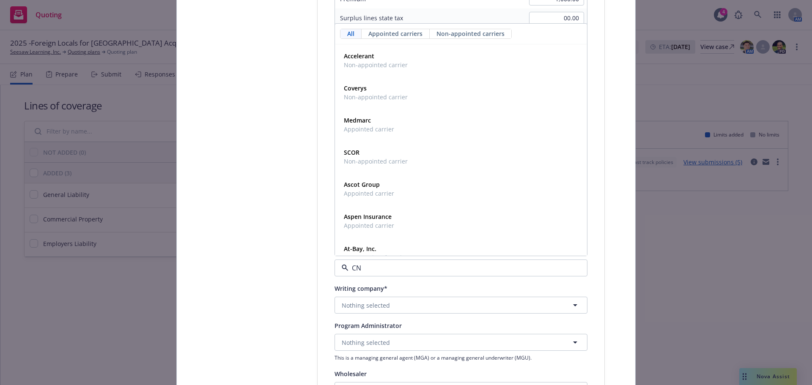
type input "CNA"
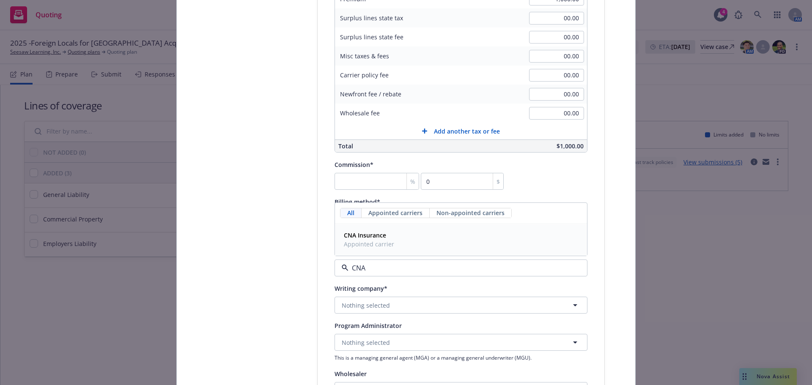
drag, startPoint x: 376, startPoint y: 235, endPoint x: 373, endPoint y: 252, distance: 17.2
click at [376, 235] on strong "CNA Insurance" at bounding box center [365, 235] width 42 height 8
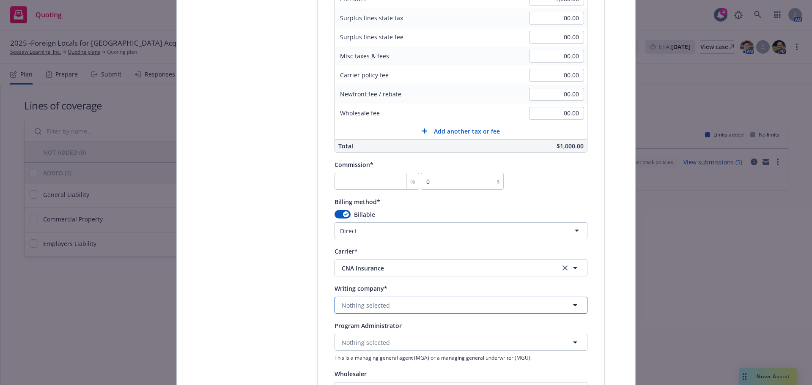
click at [356, 306] on span "Nothing selected" at bounding box center [366, 305] width 48 height 9
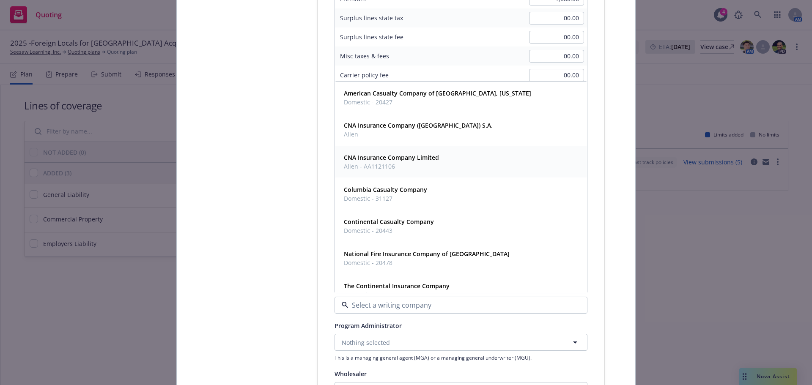
click at [406, 156] on strong "CNA Insurance Company Limited" at bounding box center [391, 158] width 95 height 8
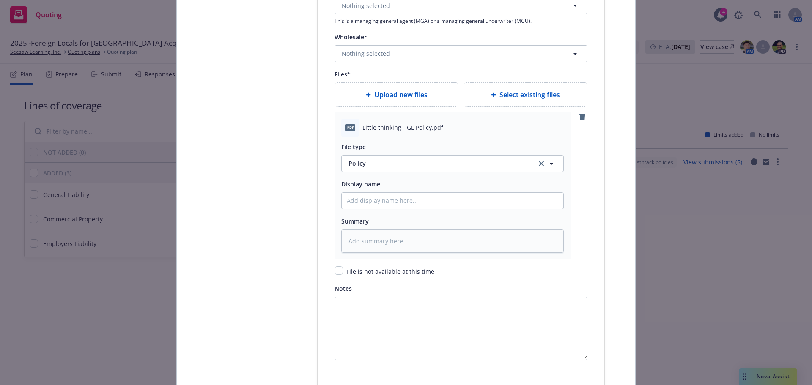
scroll to position [965, 0]
click at [372, 203] on input "Policy display name" at bounding box center [453, 200] width 222 height 16
type textarea "x"
type input "S"
type textarea "x"
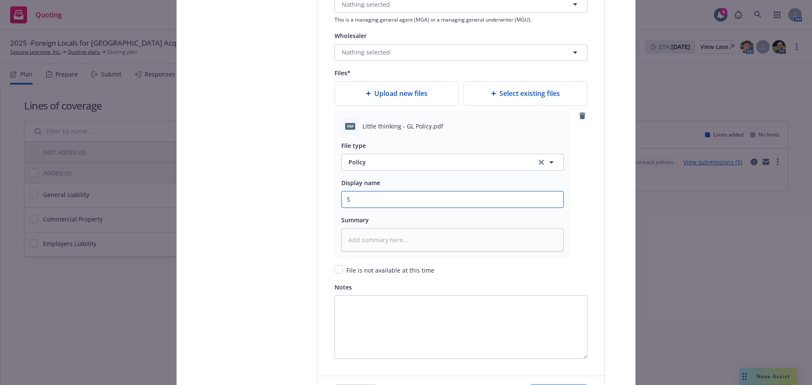
type input "Se"
type textarea "x"
type input "See"
type textarea "x"
type input "Seesa"
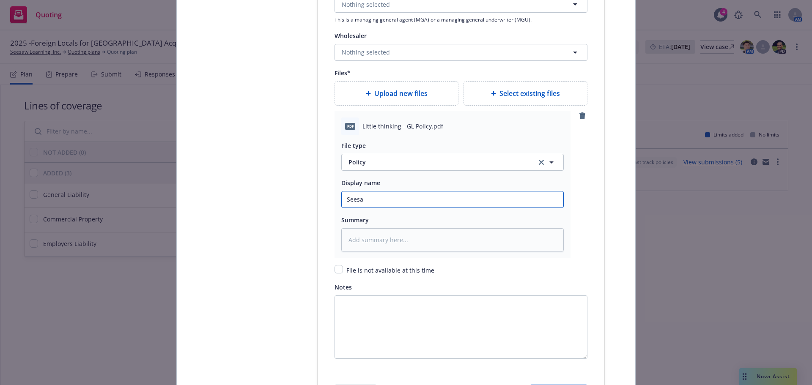
type textarea "x"
type input "Seesaw"
type textarea "x"
type input "Seesaw_"
type textarea "x"
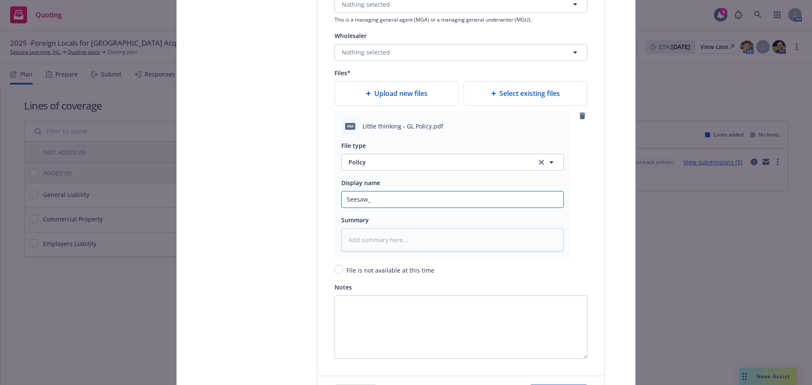
type input "Seesaw_2"
type textarea "x"
type input "Seesaw_25"
type textarea "x"
type input "Seesaw_25"
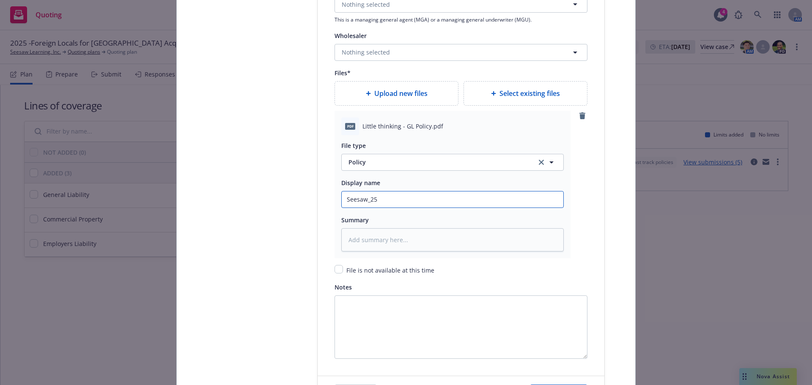
type textarea "x"
type input "Seesaw_25 J"
type textarea "x"
type input "Seesaw_25 Jo"
type textarea "x"
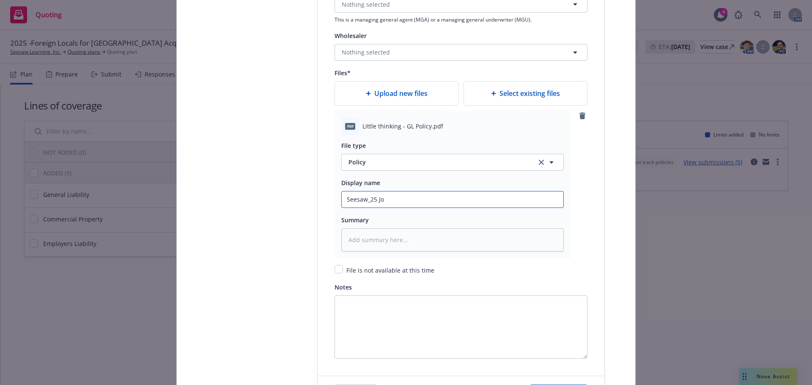
type input "Seesaw_25 Jor"
type textarea "x"
type input "Seesaw_25 Jord"
type textarea "x"
type input "Seesaw_25 Jorda"
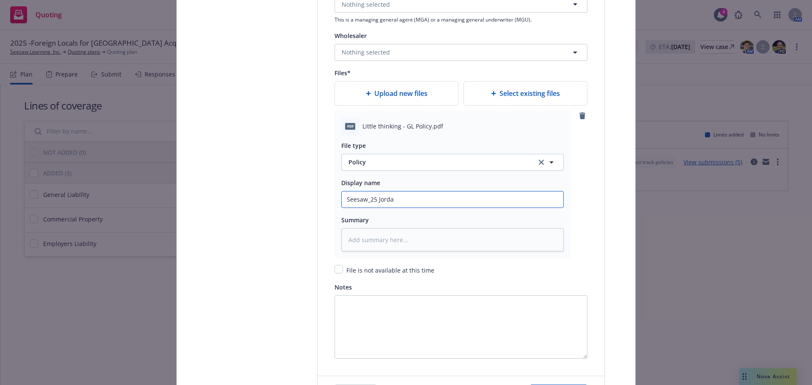
type textarea "x"
type input "Seesaw_25 Jordan"
type textarea "x"
type input "Seesaw_25 Jordan C"
type textarea "x"
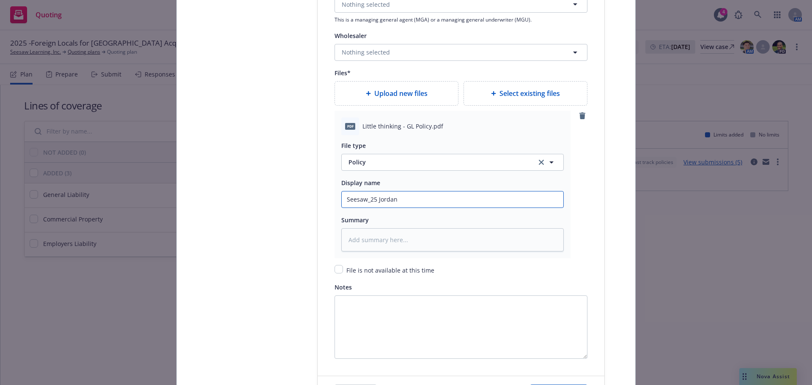
type input "Seesaw_25 Jordan G"
type textarea "x"
type input "Seesaw_25 Jordan GL"
type textarea "x"
type input "Seesaw_25 Jordan GL"
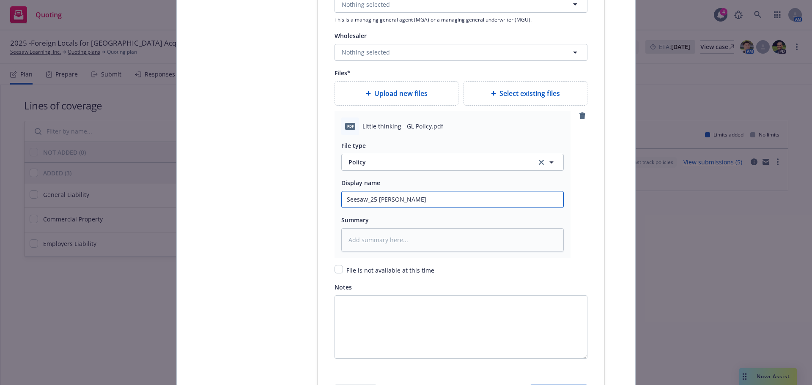
type textarea "x"
type input "Seesaw_25 Jordan GL P"
type textarea "x"
type input "Seesaw_25 Jordan GL Po"
type textarea "x"
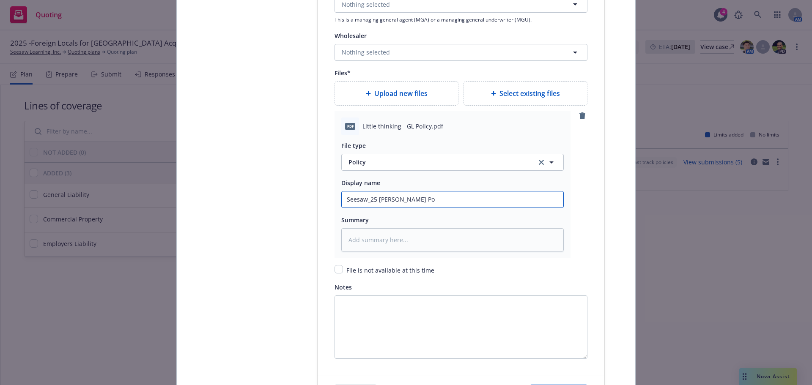
type input "Seesaw_25 Jordan GL Pol"
type textarea "x"
type input "Seesaw_25 Jordan GL Poli"
type textarea "x"
type input "Seesaw_25 Jordan GL Polic"
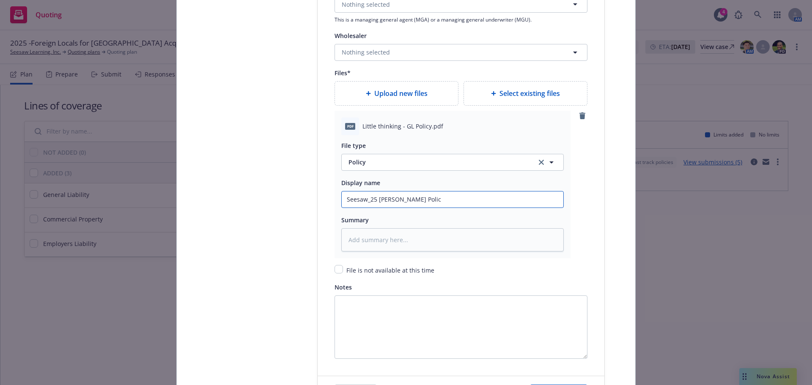
type textarea "x"
type input "Seesaw_25 Jordan GL Policy"
type textarea "x"
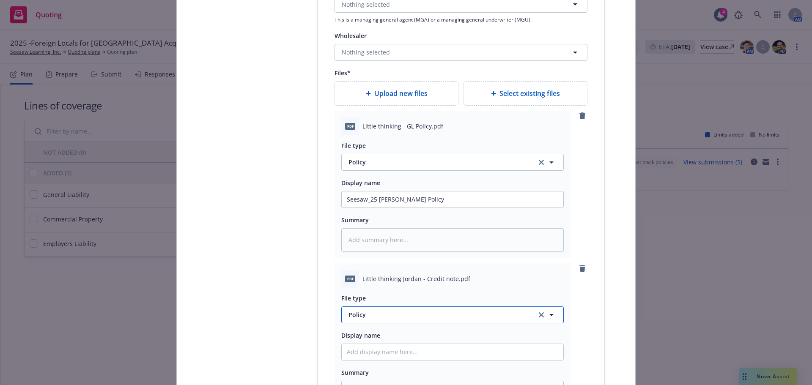
click at [376, 315] on span "Policy" at bounding box center [437, 314] width 178 height 9
type input "invoice"
drag, startPoint x: 397, startPoint y: 292, endPoint x: 398, endPoint y: 296, distance: 4.7
click at [397, 292] on span "Invoice - Third Party" at bounding box center [379, 291] width 58 height 9
click at [375, 348] on input "Policy display name" at bounding box center [453, 352] width 222 height 16
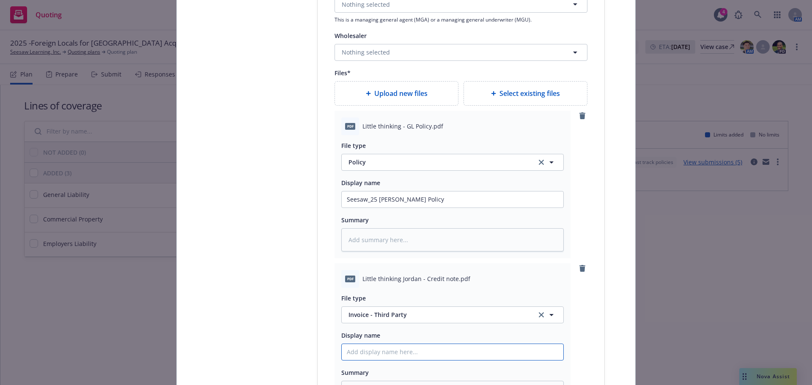
type textarea "x"
type input "S"
type textarea "x"
type input "Se"
type textarea "x"
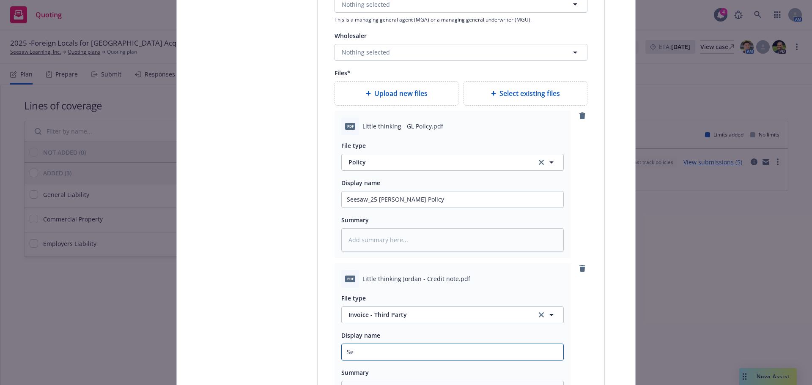
type input "See"
type textarea "x"
type input "Sees"
type textarea "x"
type input "Seesa"
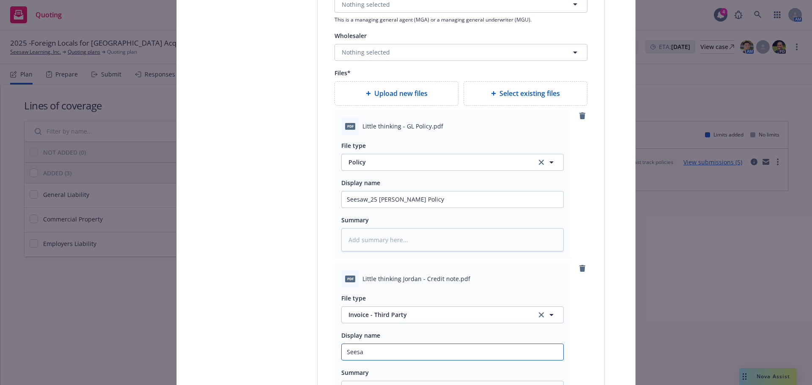
type textarea "x"
type input "Seesaw"
type textarea "x"
type input "Seesaw_"
type textarea "x"
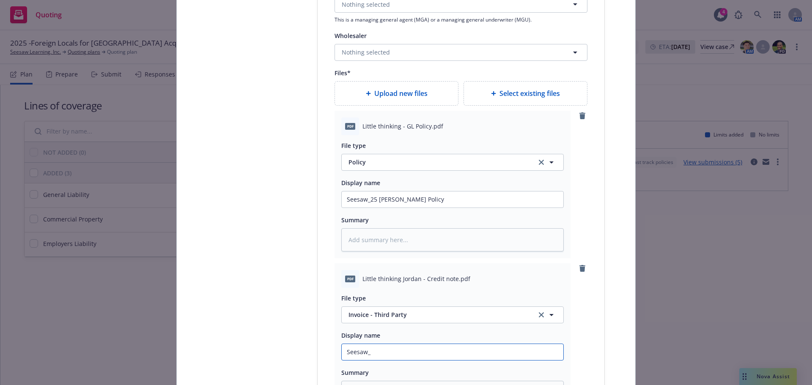
type input "Seesaw_2"
type textarea "x"
type input "Seesaw_25"
type textarea "x"
type input "Seesaw_25 Jo"
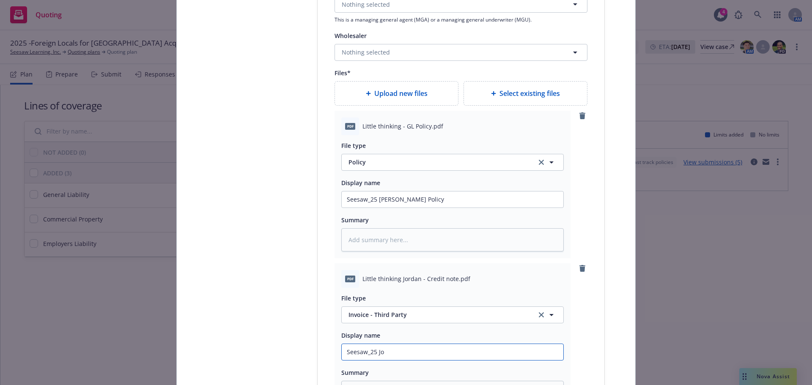
type textarea "x"
type input "Seesaw_25 Jor"
type textarea "x"
type input "Seesaw_25 Jord"
type textarea "x"
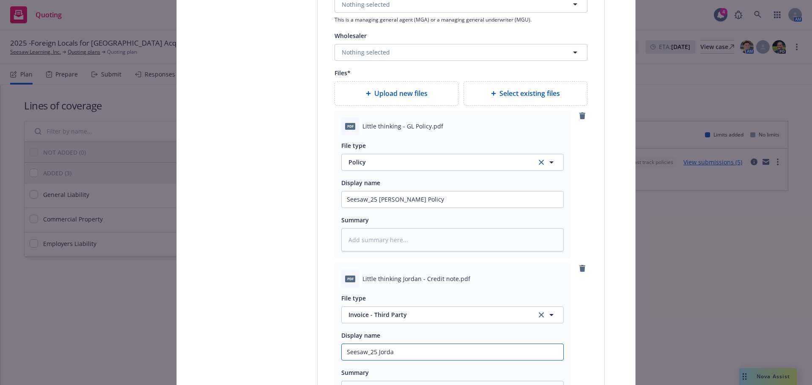
type input "Seesaw_25 Jordan"
type textarea "x"
type input "Seesaw_25 Jordan"
type textarea "x"
type input "Seesaw_25 Jordan P"
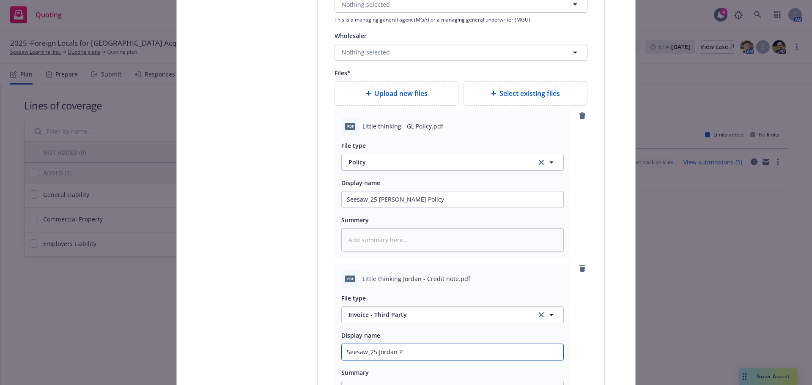
type textarea "x"
type input "Seesaw_25 Jordan Pr"
type textarea "x"
type input "Seesaw_25 Jordan Pro"
type textarea "x"
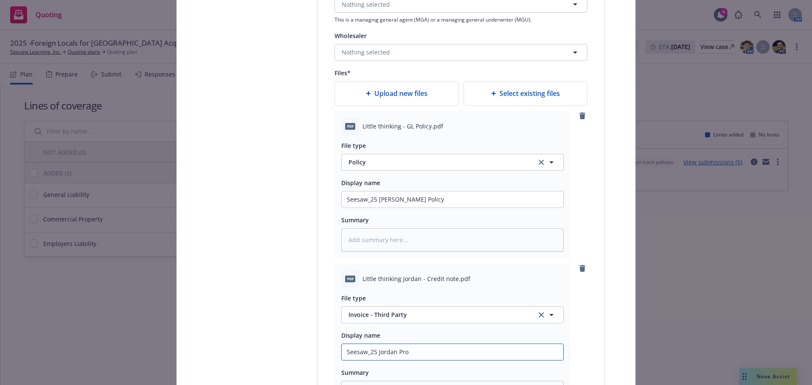
type input "Seesaw_25 Jordan Prop"
type textarea "x"
type input "Seesaw_25 Jordan Prop"
type textarea "x"
type input "Seesaw_25 Jordan Prop &"
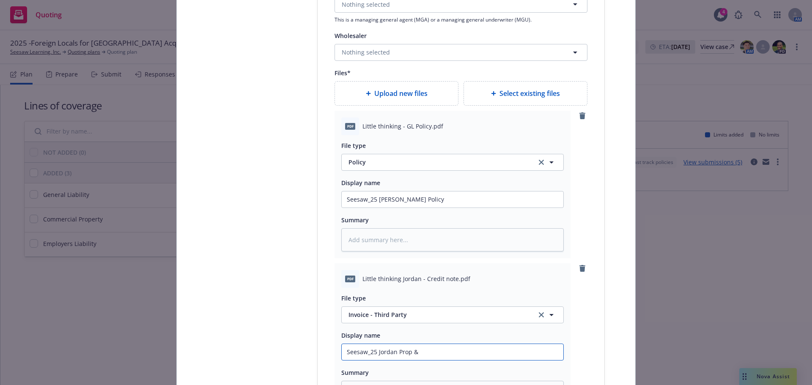
type textarea "x"
type input "Seesaw_25 Jordan Prop &"
type textarea "x"
type input "Seesaw_25 Jordan Prop & GL"
type textarea "x"
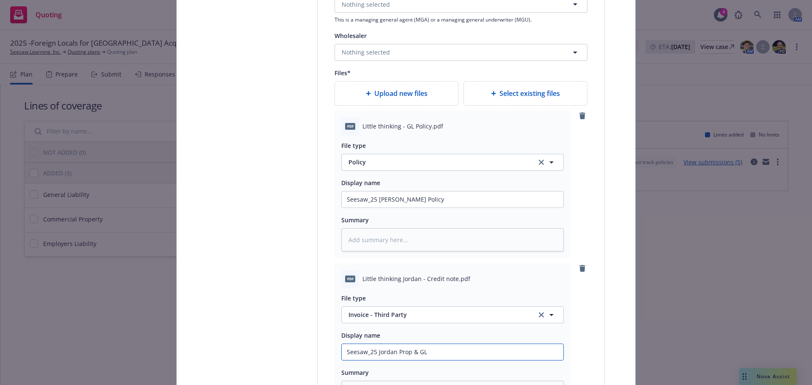
type input "Seesaw_25 Jordan Prop & GL"
type textarea "x"
type input "Seesaw_25 Jordan Prop & GL I"
type textarea "x"
type input "Seesaw_25 Jordan Prop & GL In"
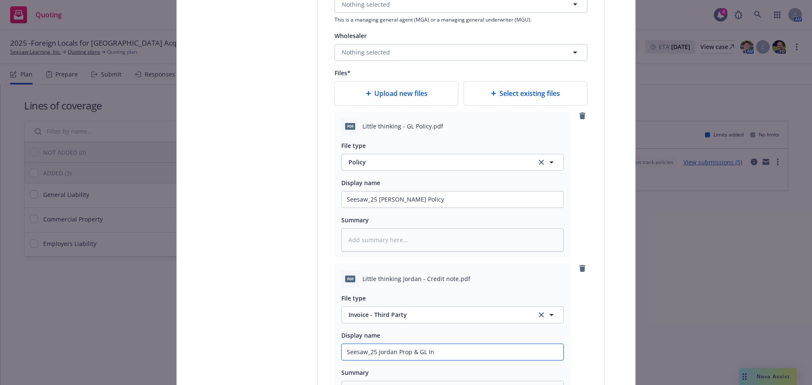
type textarea "x"
type input "Seesaw_25 Jordan Prop & GL Inv"
type textarea "x"
type input "Seesaw_25 Jordan Prop & GL Invo"
type textarea "x"
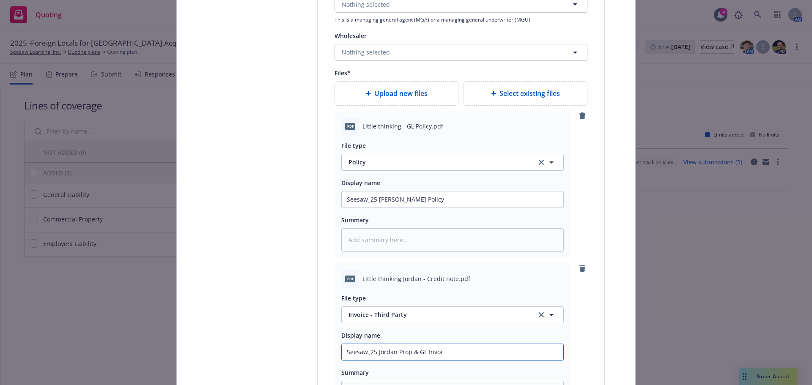
type input "Seesaw_25 Jordan Prop & GL Invoic"
type textarea "x"
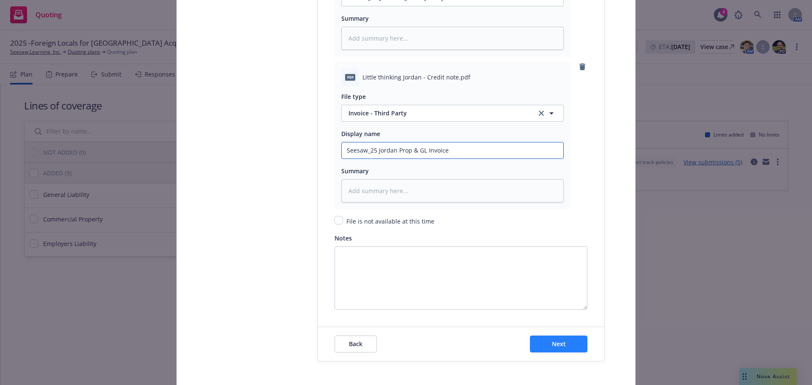
scroll to position [1176, 0]
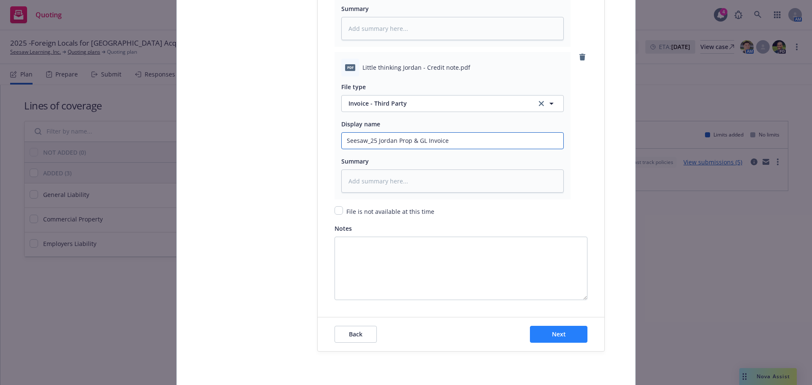
type input "Seesaw_25 Jordan Prop & GL Invoice"
click at [562, 338] on button "Next" at bounding box center [559, 334] width 58 height 17
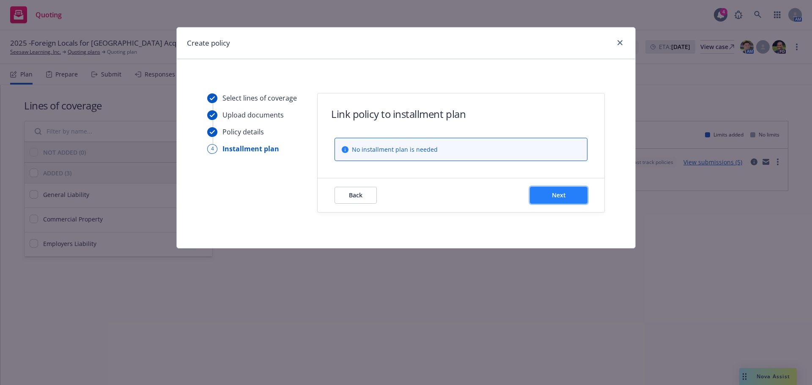
click at [554, 200] on button "Next" at bounding box center [559, 195] width 58 height 17
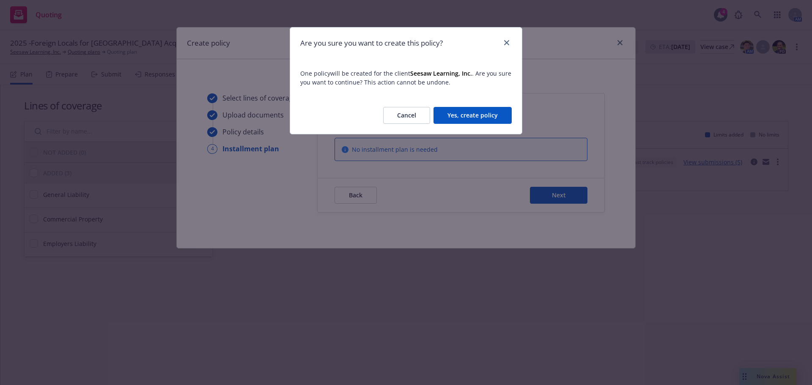
click at [472, 116] on button "Yes, create policy" at bounding box center [472, 115] width 78 height 17
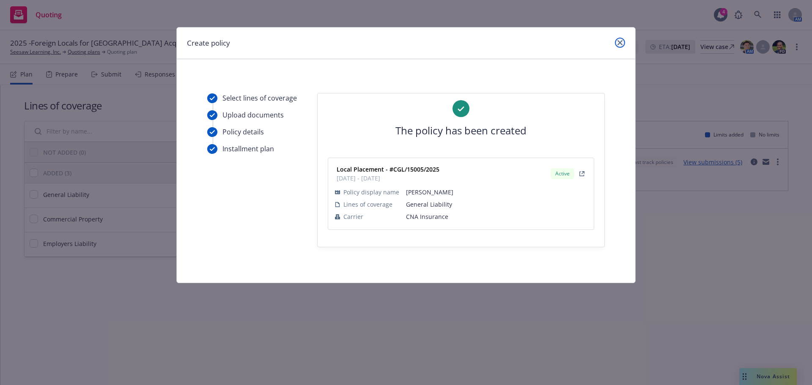
click at [617, 43] on icon "close" at bounding box center [619, 42] width 5 height 5
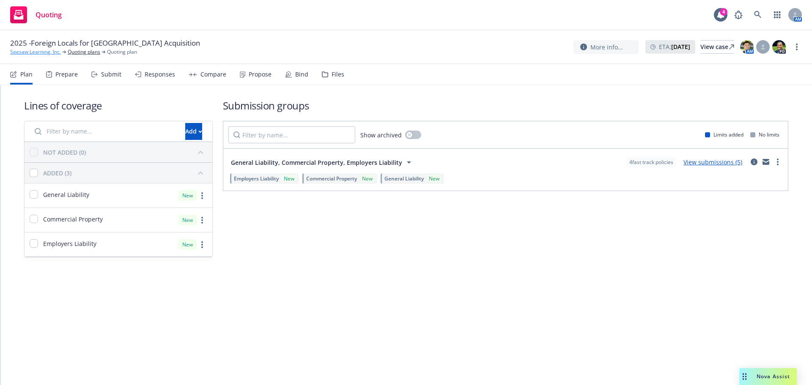
click at [44, 54] on link "Seesaw Learning, Inc." at bounding box center [35, 52] width 51 height 8
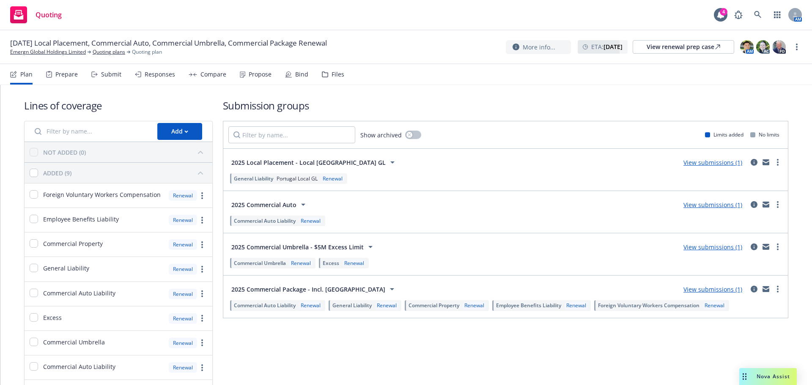
click at [338, 72] on div "Files" at bounding box center [338, 74] width 13 height 7
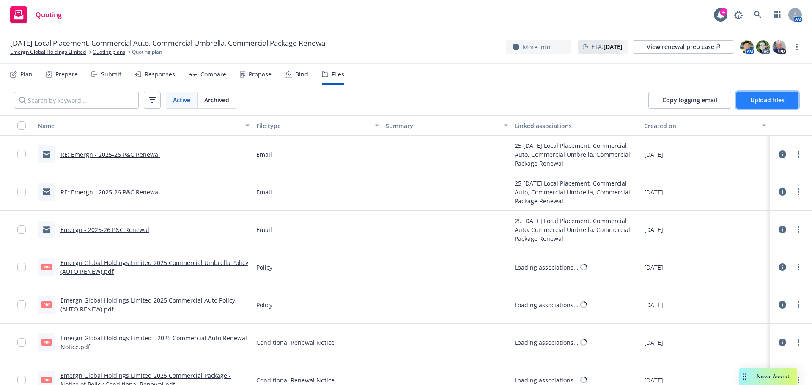
click at [759, 99] on span "Upload files" at bounding box center [767, 100] width 34 height 8
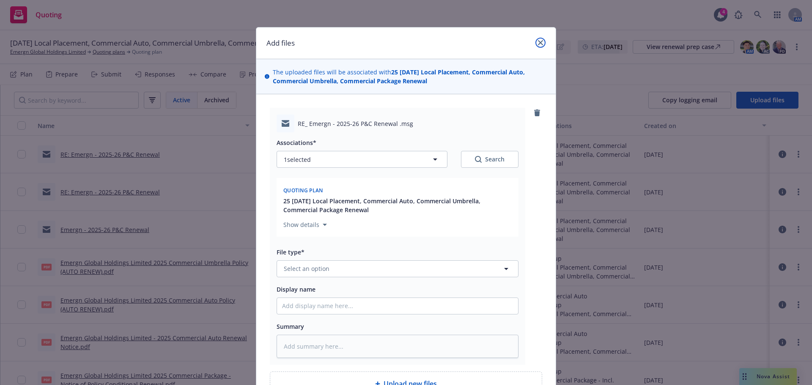
click at [538, 43] on icon "close" at bounding box center [540, 42] width 5 height 5
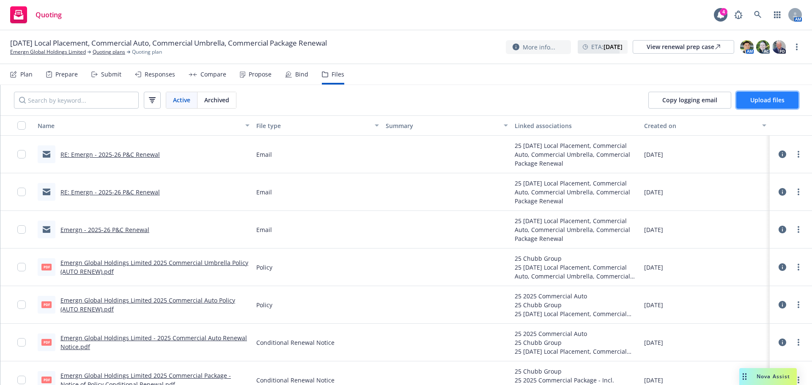
click at [787, 96] on button "Upload files" at bounding box center [767, 100] width 62 height 17
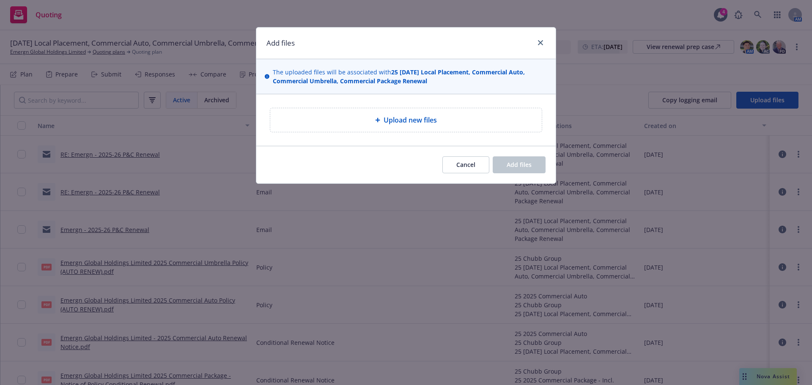
type textarea "x"
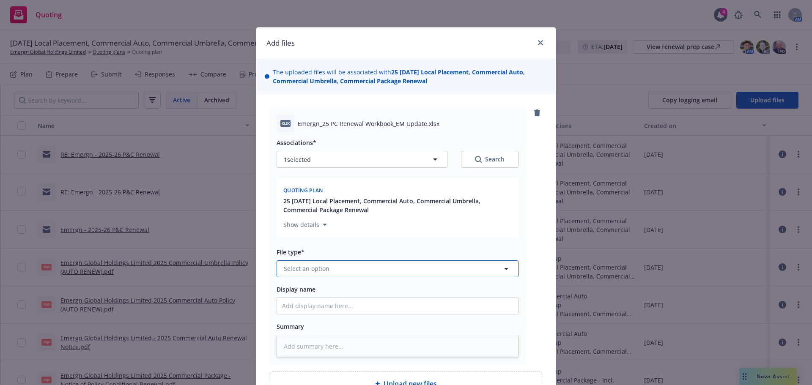
click at [306, 271] on span "Select an option" at bounding box center [307, 268] width 46 height 9
type input "update"
click at [303, 253] on div "Update from client" at bounding box center [397, 245] width 241 height 22
click at [296, 300] on input "Display name" at bounding box center [397, 306] width 241 height 16
type textarea "x"
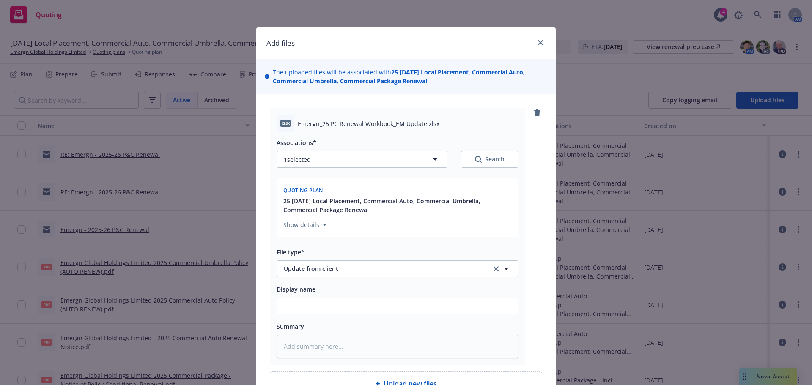
type input "Em"
type textarea "x"
type input "Eme"
type textarea "x"
type input "Emer"
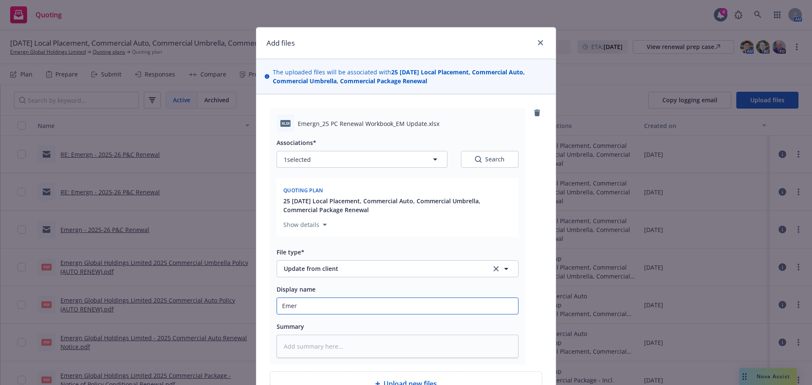
type textarea "x"
type input "Emerr"
type textarea "x"
type input "Emer"
type textarea "x"
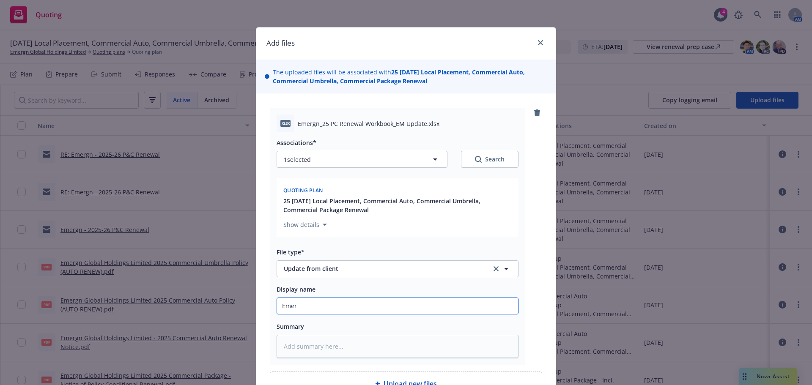
type input "Emerg"
type textarea "x"
type input "Emergn"
type textarea "x"
type input "Emergn"
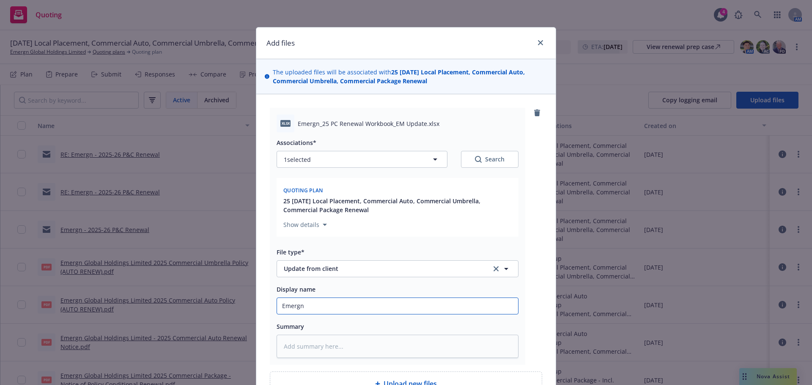
type textarea "x"
type input "Emergn 2"
type textarea "x"
type input "Emergn 20"
type textarea "x"
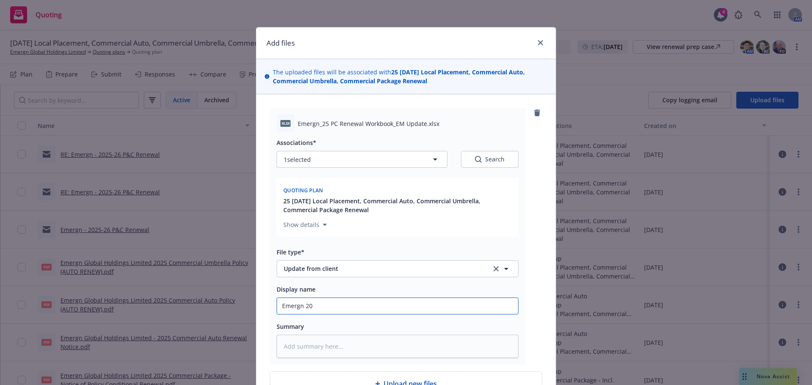
type input "Emergn 202"
type textarea "x"
type input "Emergn 2025"
type textarea "x"
type input "Emergn 2025"
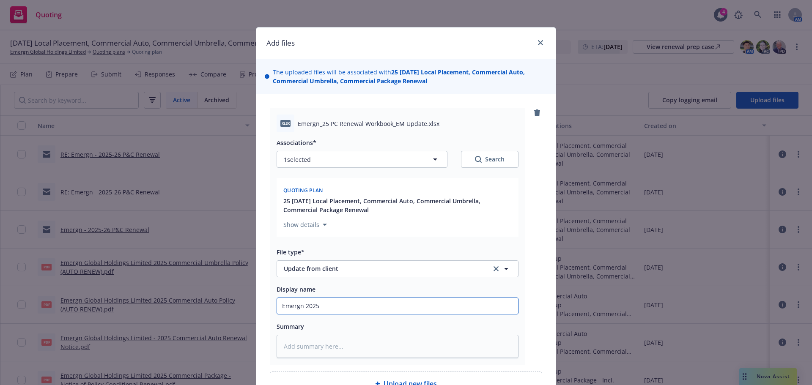
type textarea "x"
type input "Emergn 2025 C"
type textarea "x"
type input "Emergn 2025 Co"
type textarea "x"
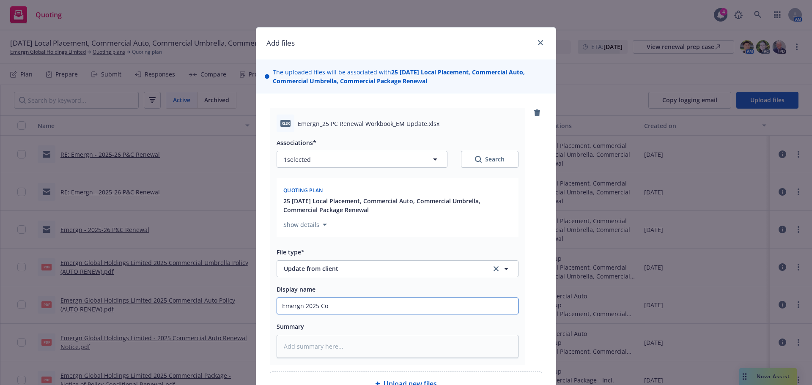
type input "Emergn 2025 Com"
type textarea "x"
type input "Emergn 2025 Compl"
type textarea "x"
type input "Emergn 2025 Comple"
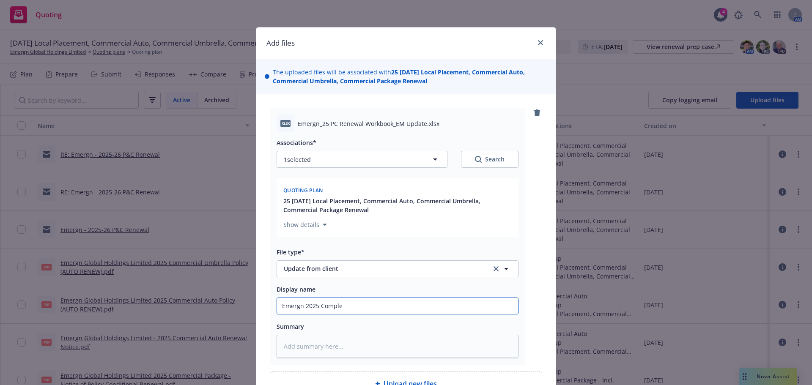
type textarea "x"
type input "Emergn 2025 Complet"
type textarea "x"
type input "Emergn 2025 Complete"
type textarea "x"
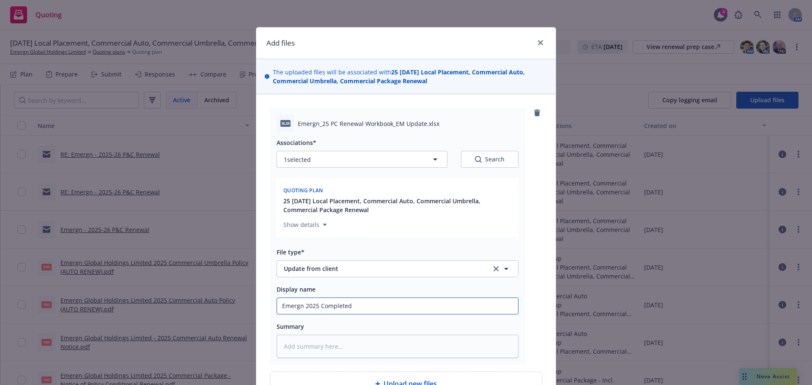
type input "Emergn 2025 Completed"
type textarea "x"
type input "Emergn 2025 Completed W"
type textarea "x"
type input "Emergn 2025 Completed Wor"
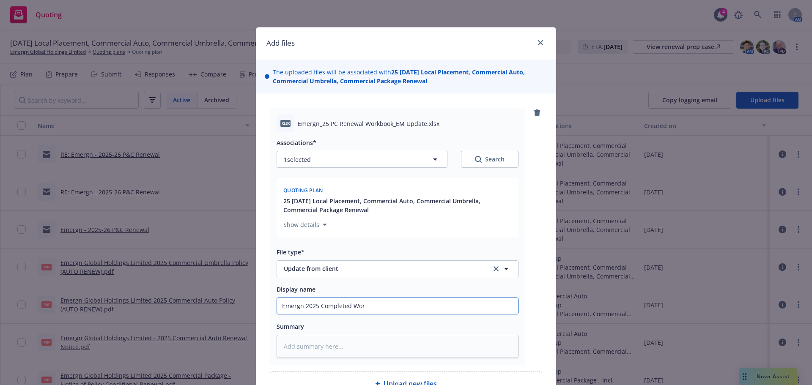
type textarea "x"
type input "Emergn 2025 Completed Work"
type textarea "x"
type input "Emergn 2025 Completed Workb"
type textarea "x"
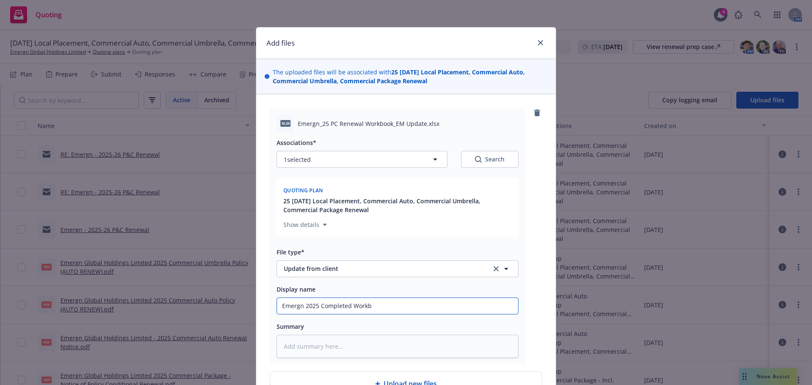
type input "Emergn 2025 Completed Workbo"
type textarea "x"
type input "Emergn 2025 Completed Workboo"
type textarea "x"
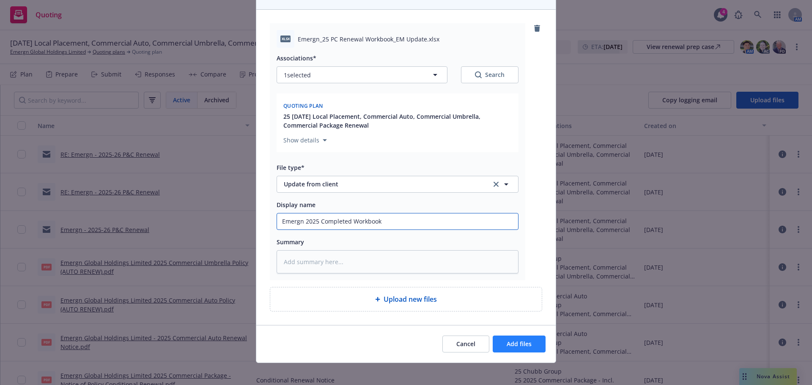
type input "Emergn 2025 Completed Workbook"
click at [507, 343] on span "Add files" at bounding box center [519, 344] width 25 height 8
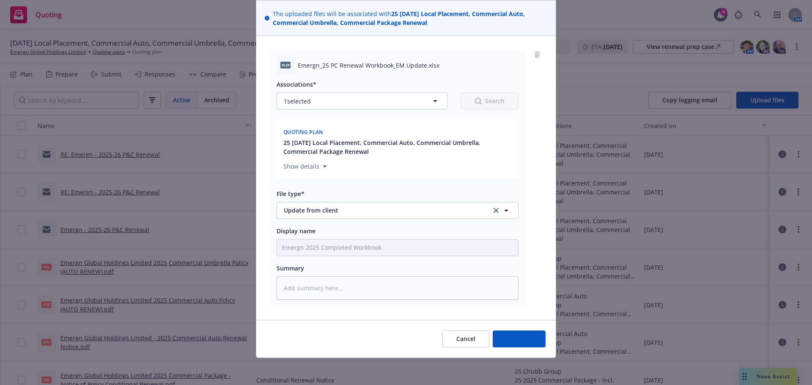
scroll to position [58, 0]
type textarea "x"
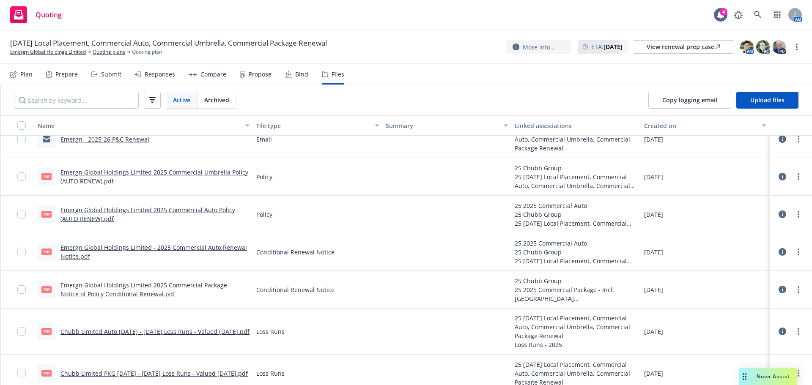
scroll to position [127, 0]
click at [70, 53] on link "Emergn Global Holdings Limited" at bounding box center [48, 52] width 76 height 8
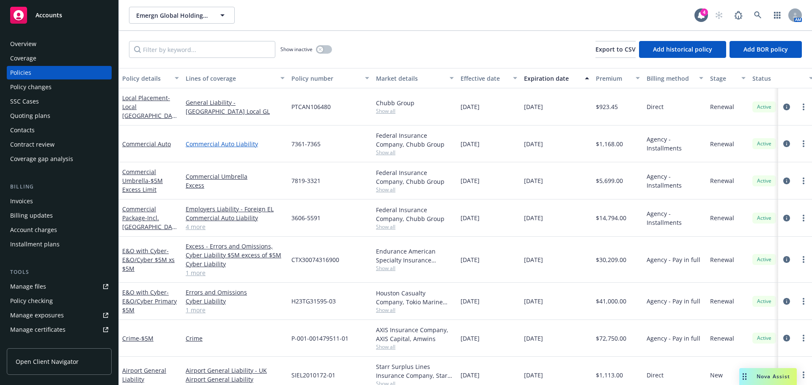
scroll to position [14, 0]
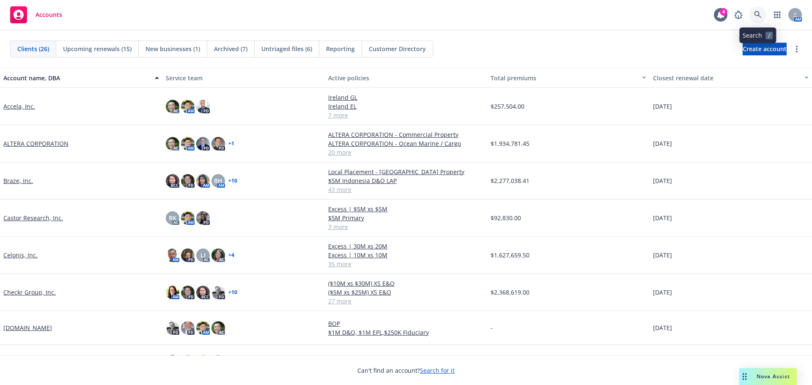
click at [755, 16] on icon at bounding box center [758, 15] width 8 height 8
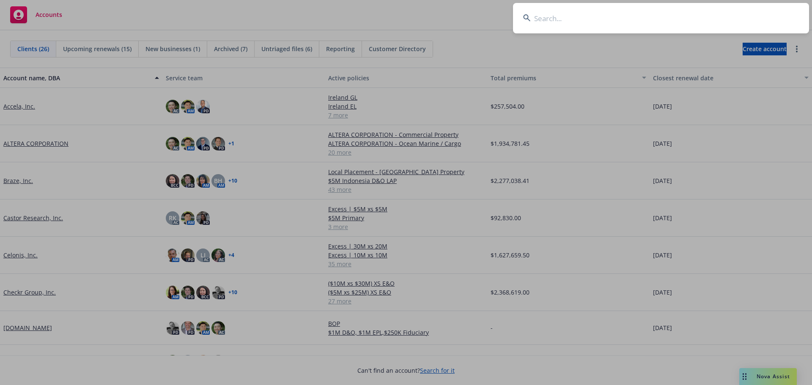
click at [644, 22] on input at bounding box center [661, 18] width 296 height 30
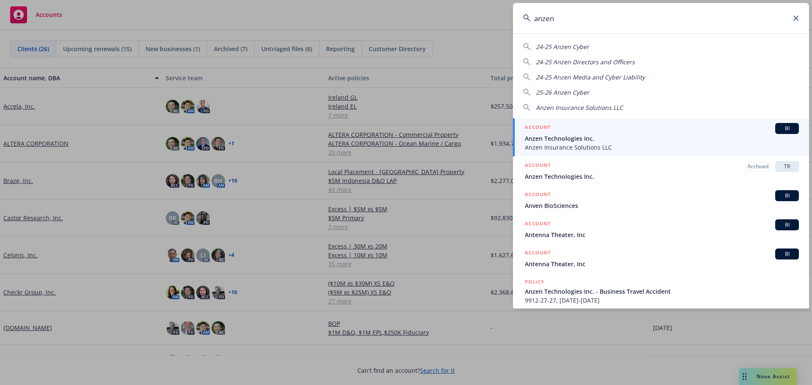
type input "anzen"
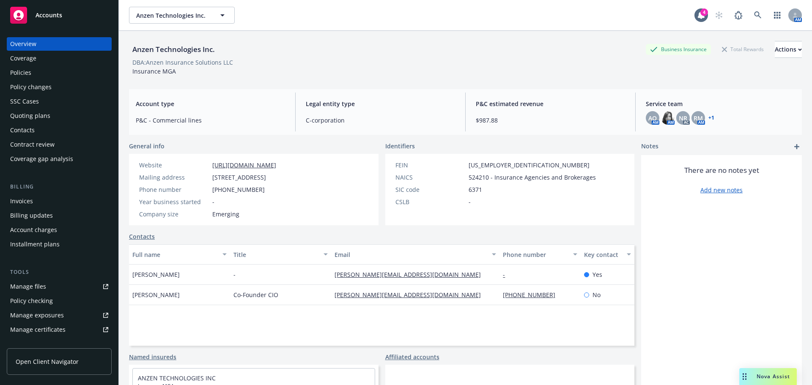
click at [708, 117] on link "+ 1" at bounding box center [711, 117] width 6 height 5
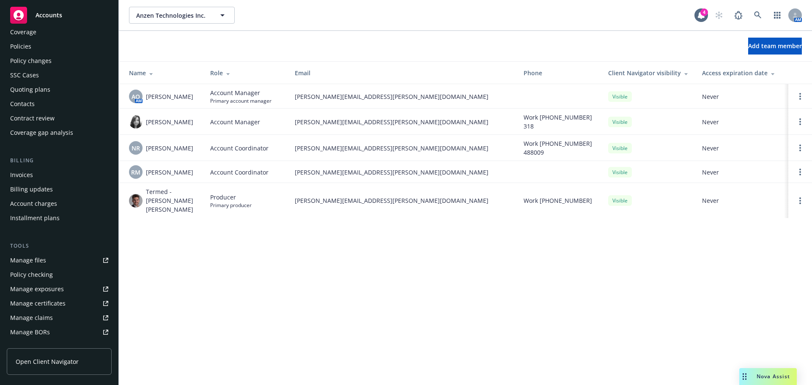
scroll to position [11, 0]
click at [25, 60] on div "Policies" at bounding box center [20, 62] width 21 height 14
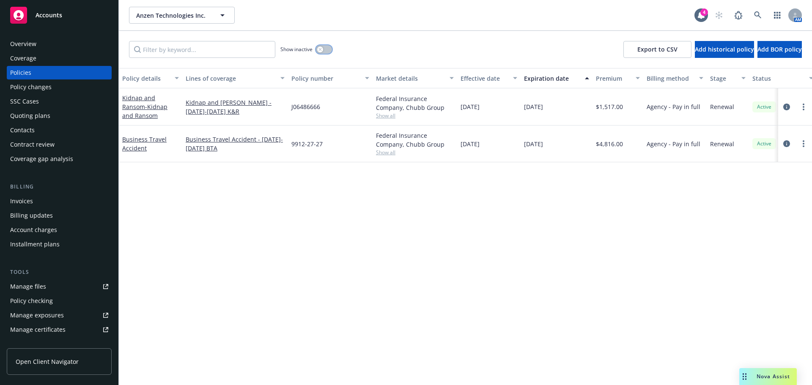
click at [325, 49] on button "button" at bounding box center [324, 49] width 16 height 8
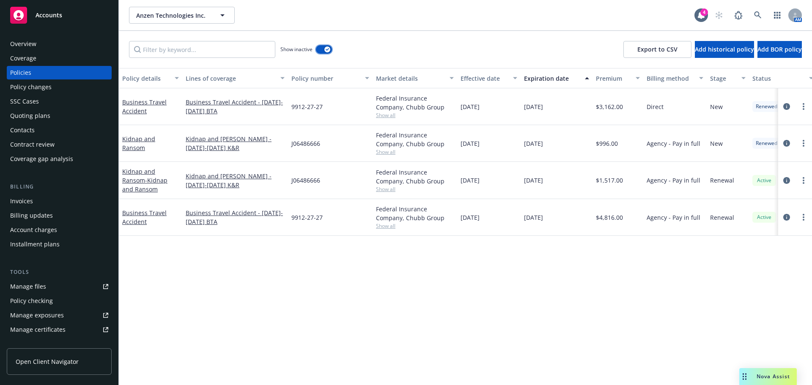
click at [325, 49] on div "button" at bounding box center [327, 50] width 6 height 6
